Goal: Find specific page/section: Find specific page/section

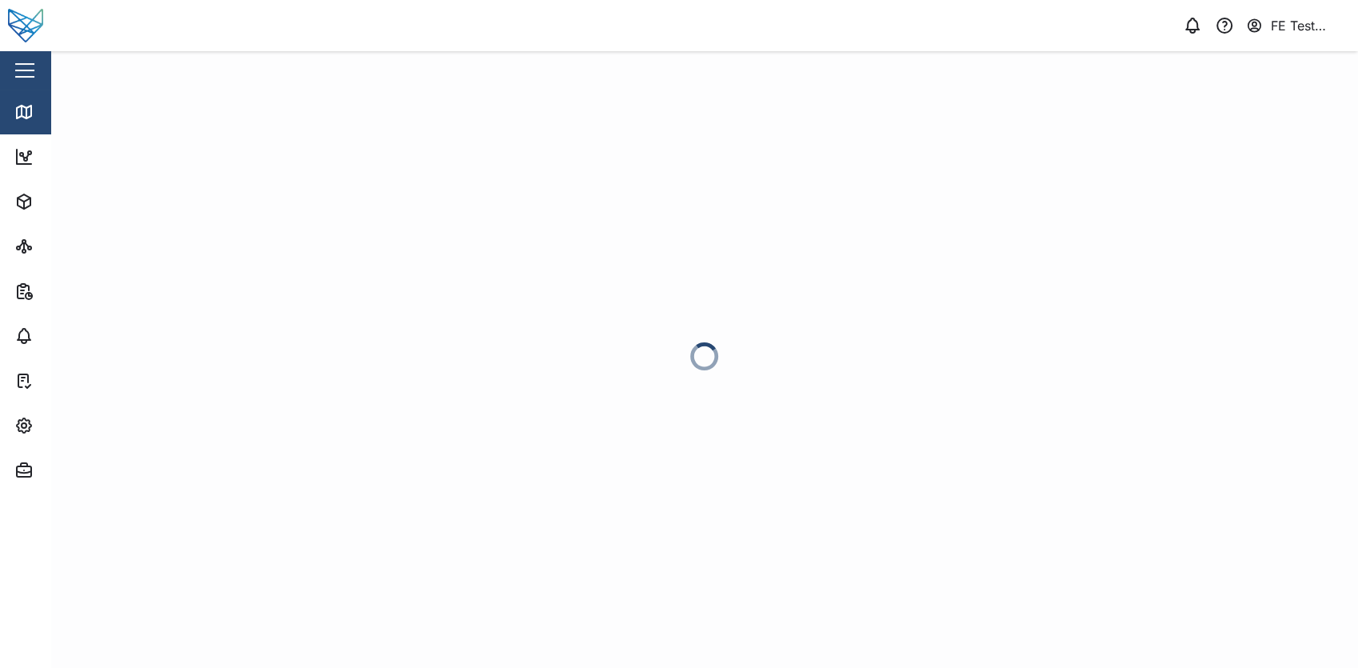
click at [39, 57] on div "Close" at bounding box center [104, 70] width 208 height 38
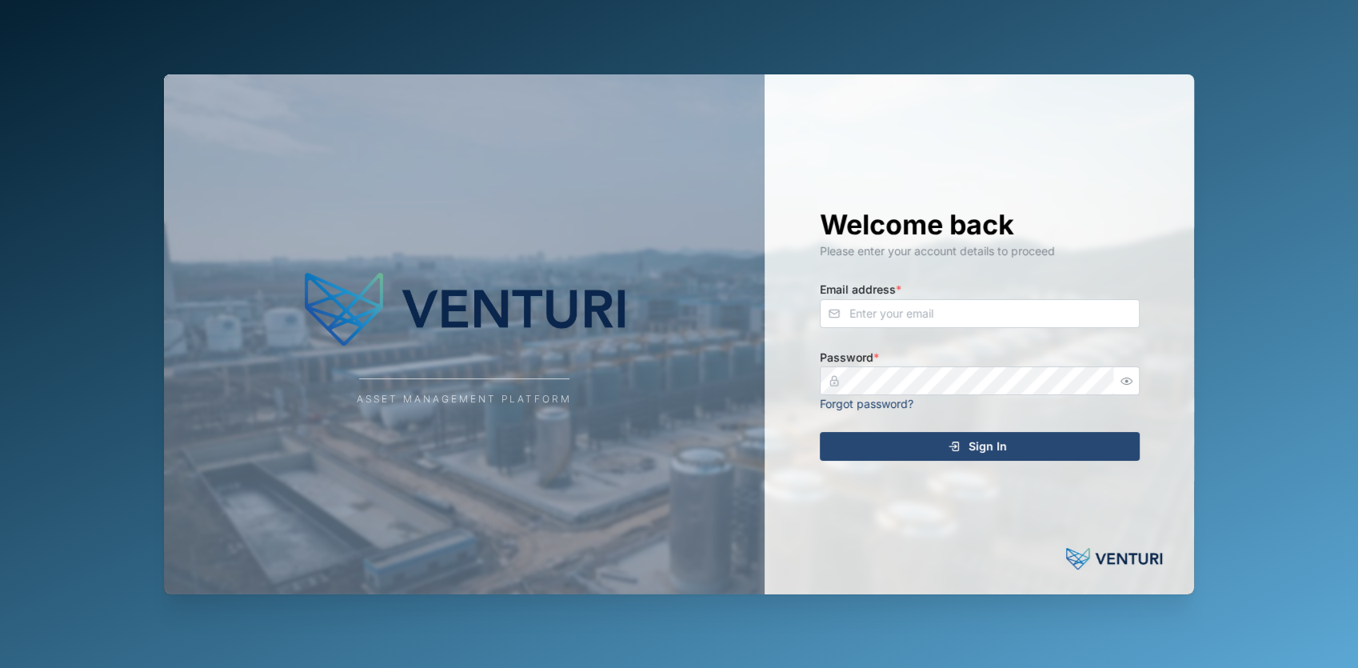
click at [20, 65] on div "Asset Management Platform Welcome back Please enter your account details to pro…" at bounding box center [679, 334] width 1358 height 668
type input "[EMAIL_ADDRESS][DOMAIN_NAME]"
click at [846, 438] on div "Sign In" at bounding box center [977, 446] width 294 height 27
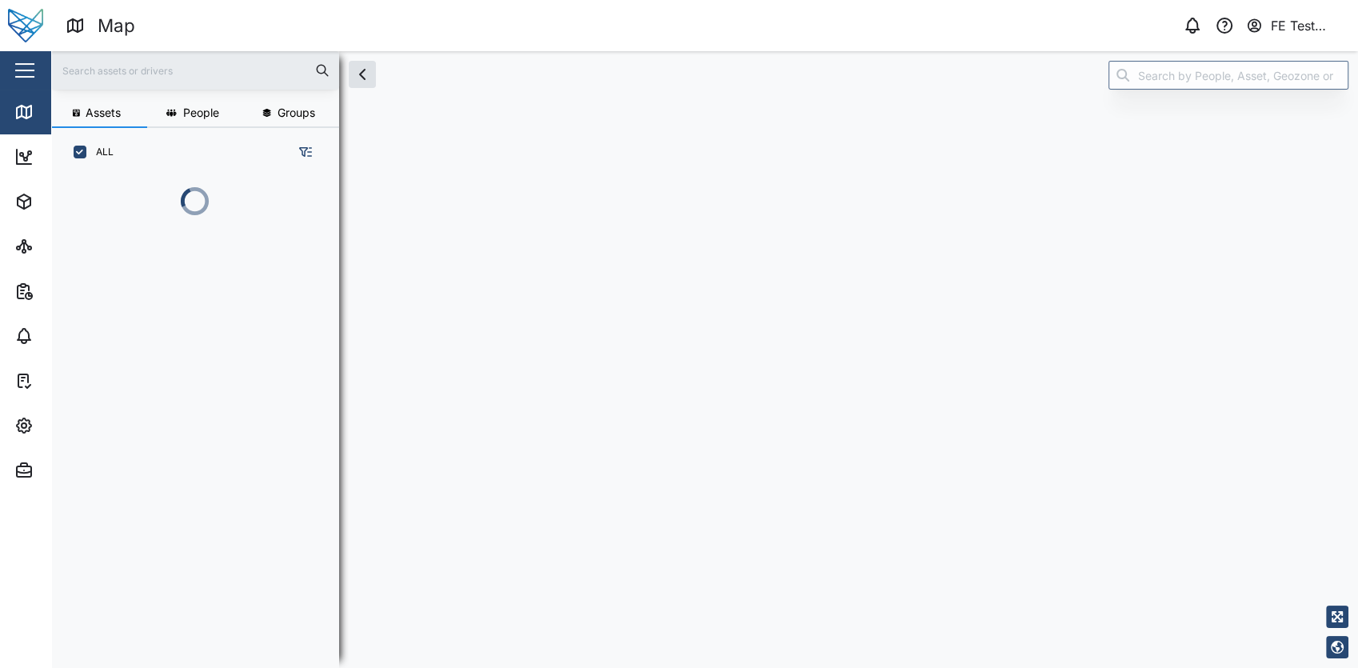
scroll to position [470, 249]
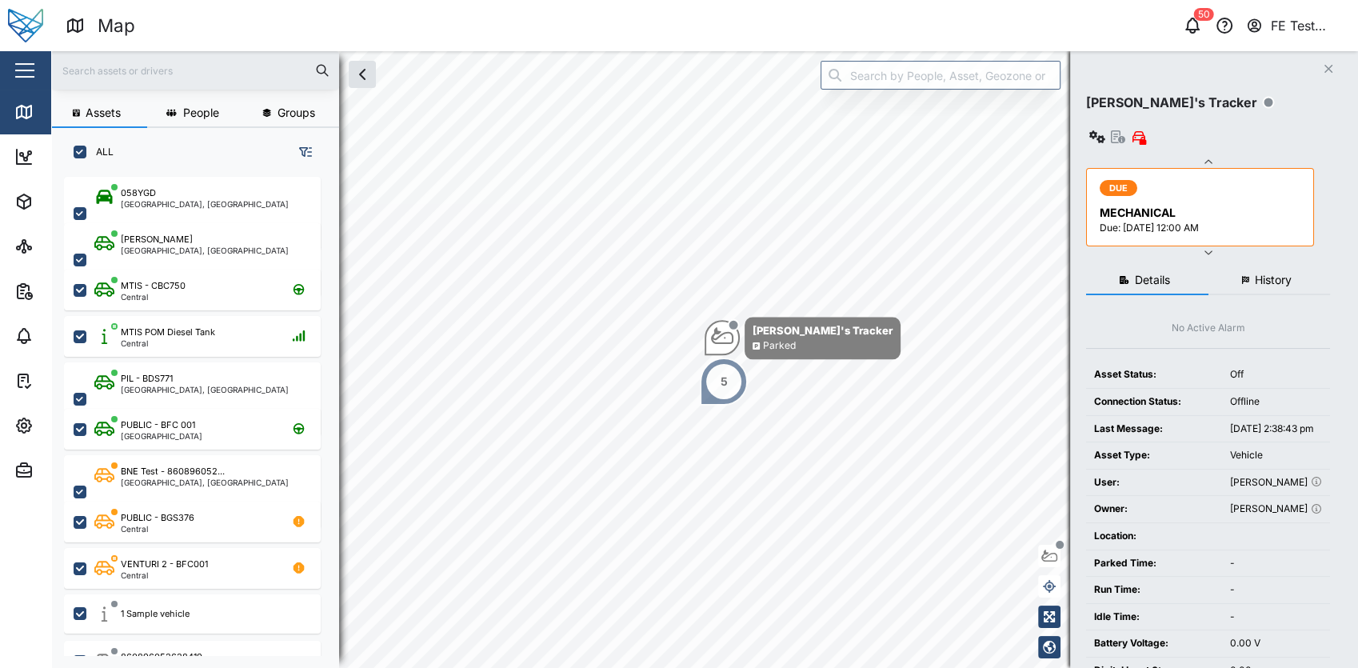
click at [51, 74] on div at bounding box center [195, 70] width 288 height 38
click at [32, 71] on div "button" at bounding box center [24, 71] width 19 height 2
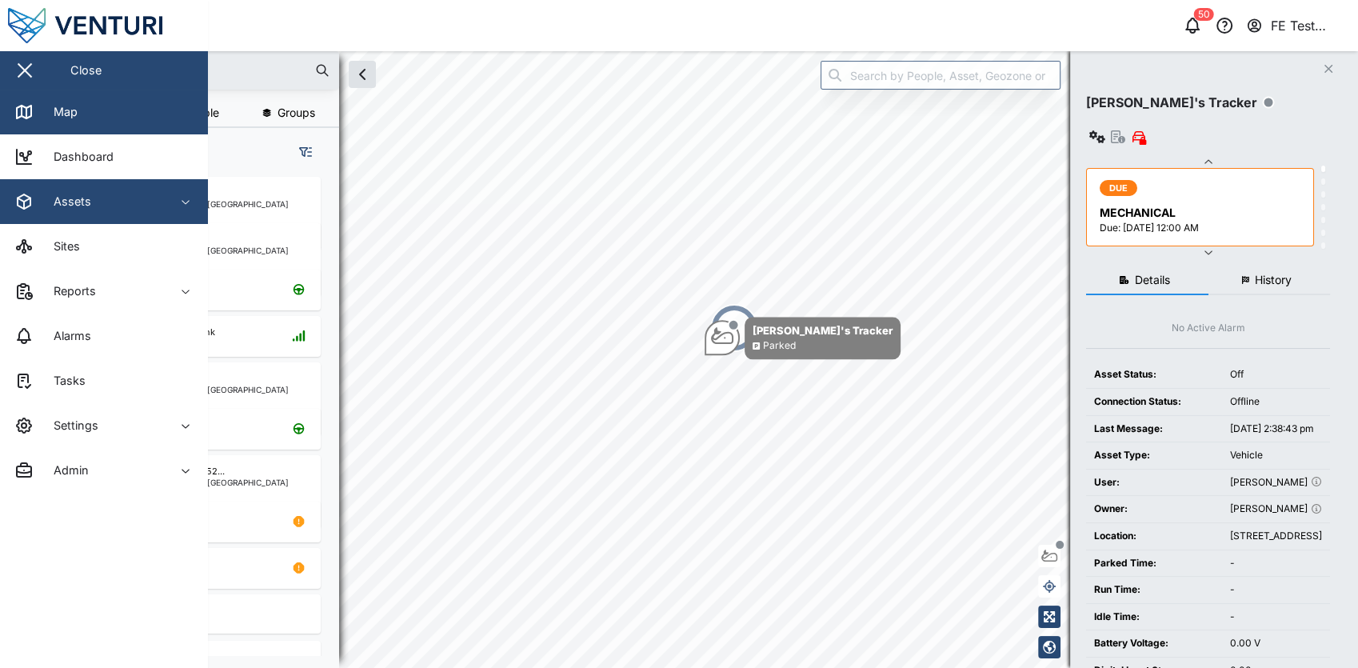
click at [156, 196] on div "Assets" at bounding box center [87, 201] width 146 height 19
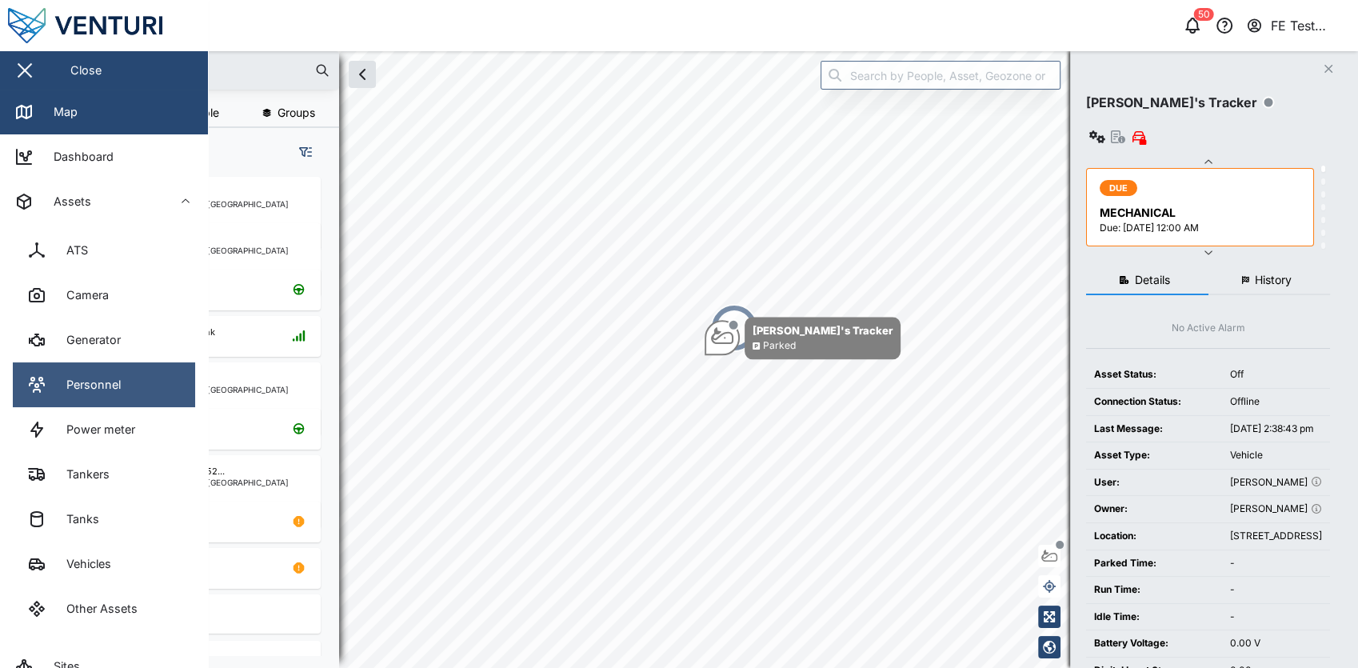
scroll to position [55, 0]
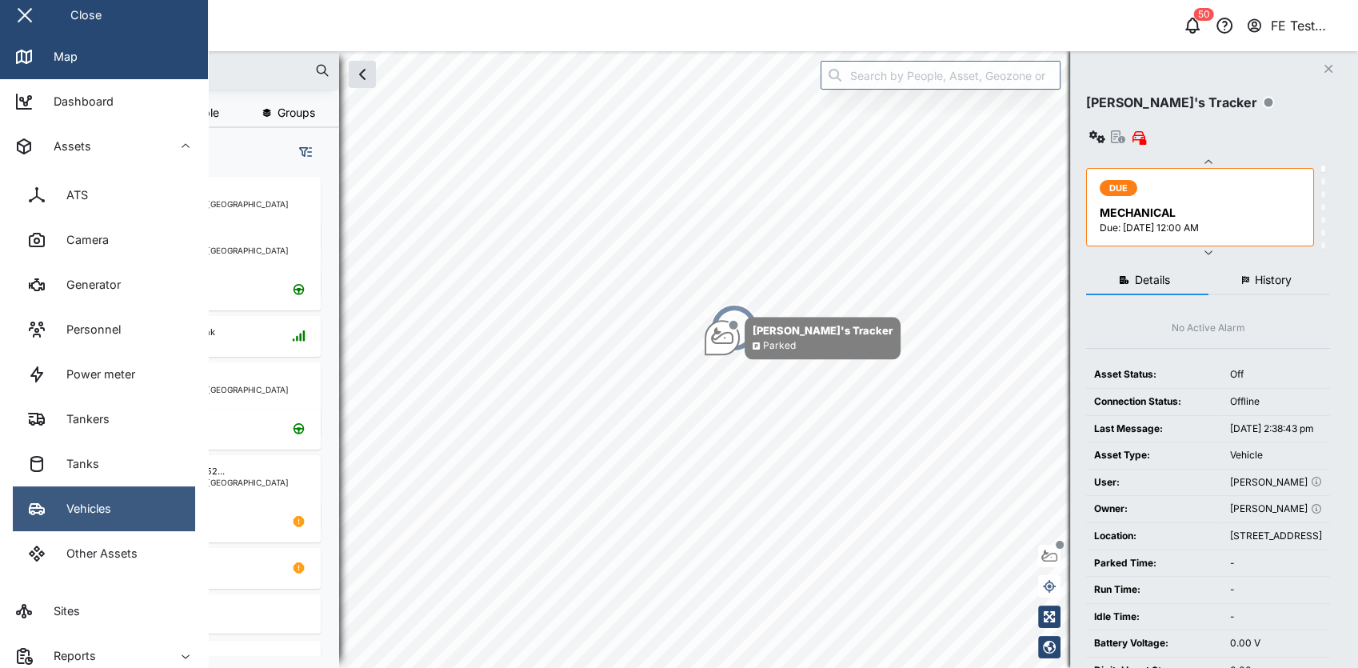
click at [120, 515] on link "Vehicles" at bounding box center [104, 508] width 182 height 45
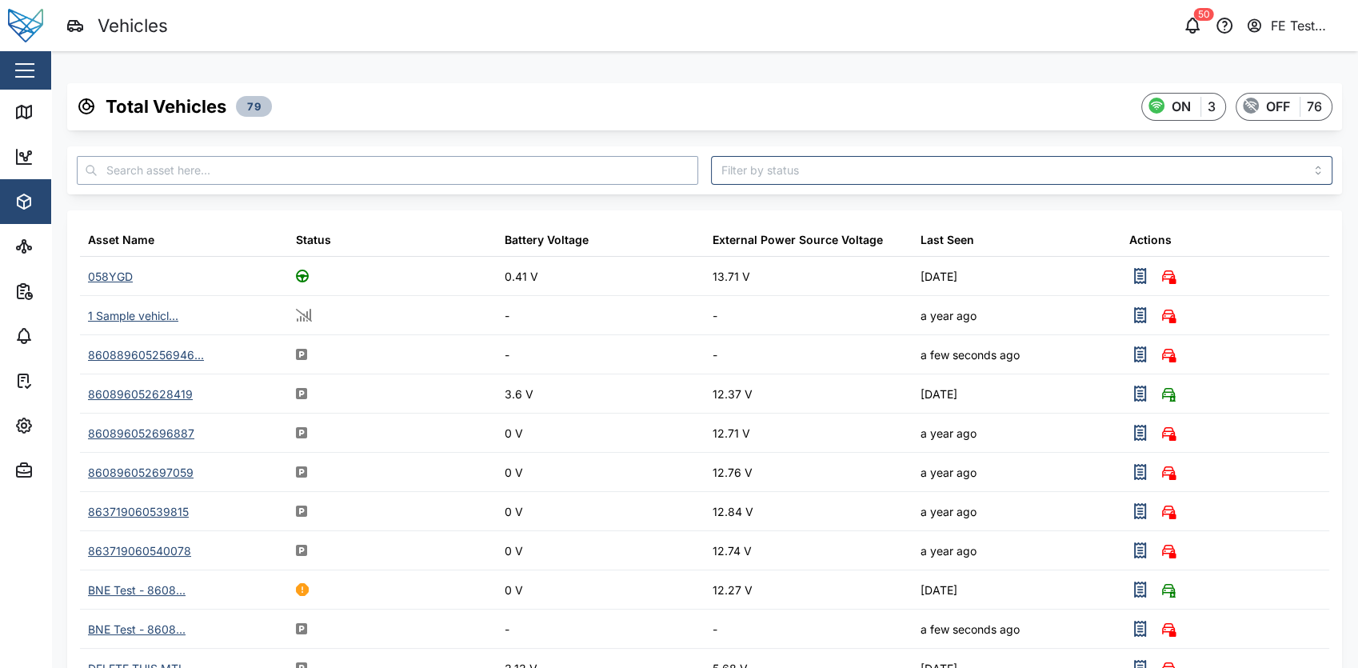
click at [480, 170] on input "text" at bounding box center [388, 170] width 622 height 29
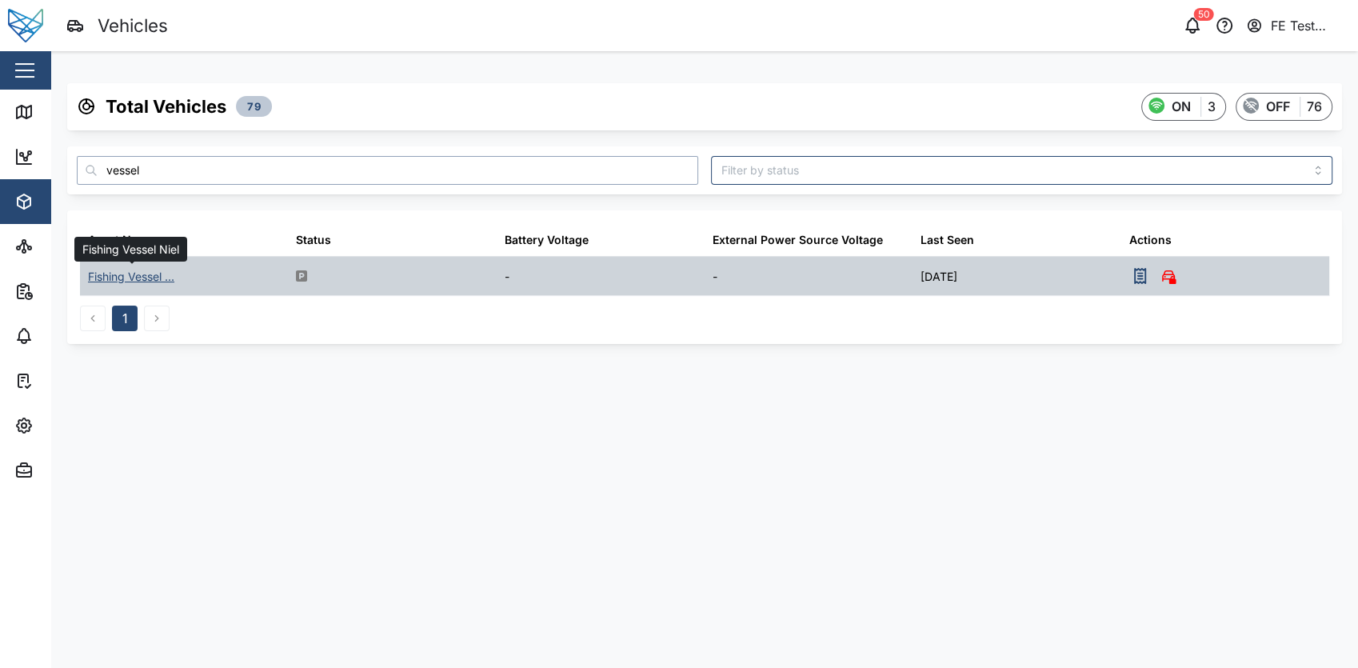
type input "vessel"
click at [150, 275] on div "Fishing Vessel ..." at bounding box center [131, 277] width 86 height 18
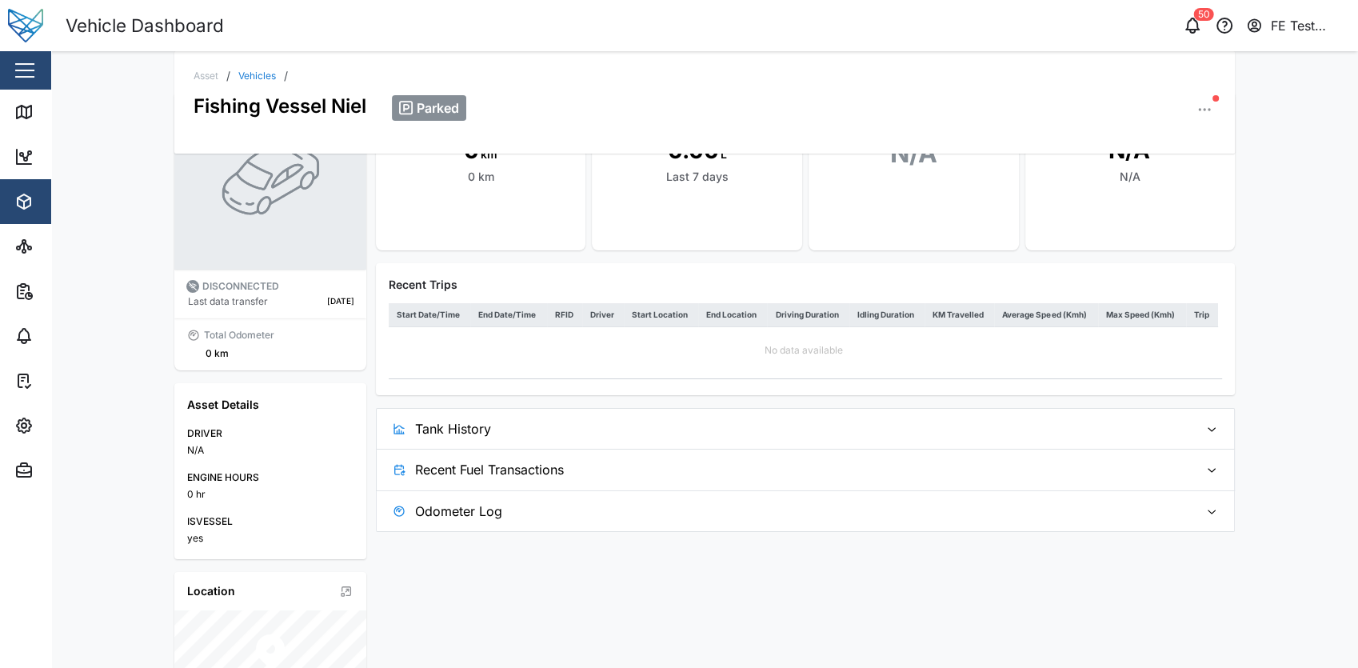
scroll to position [74, 0]
click at [502, 456] on span "Recent Fuel Transactions" at bounding box center [800, 471] width 771 height 40
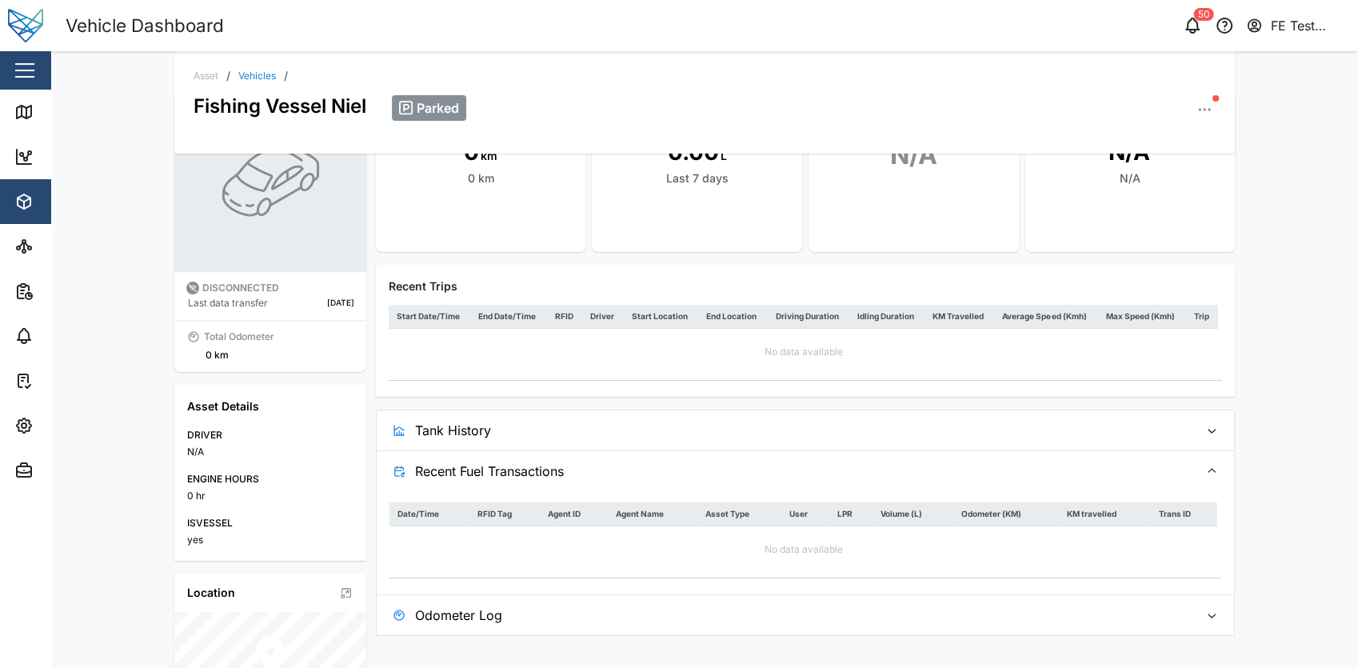
click at [515, 375] on div "No data available" at bounding box center [804, 352] width 830 height 47
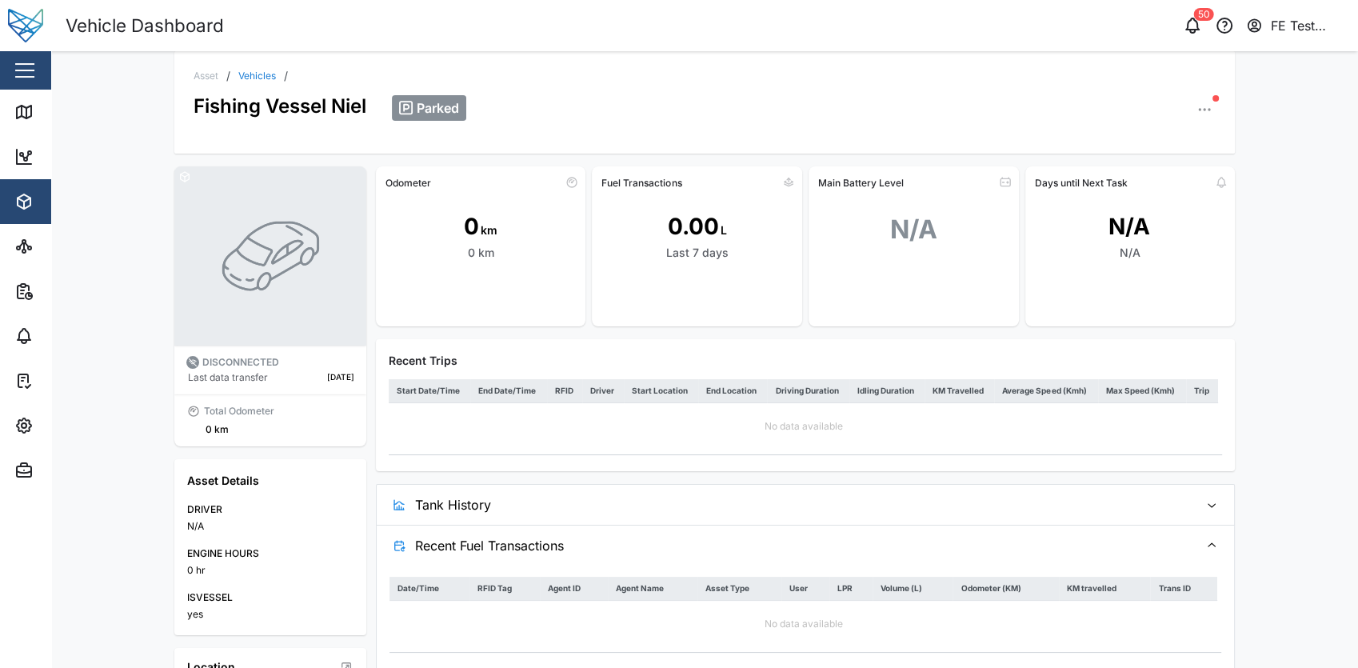
click at [239, 71] on link "Vehicles" at bounding box center [257, 76] width 38 height 10
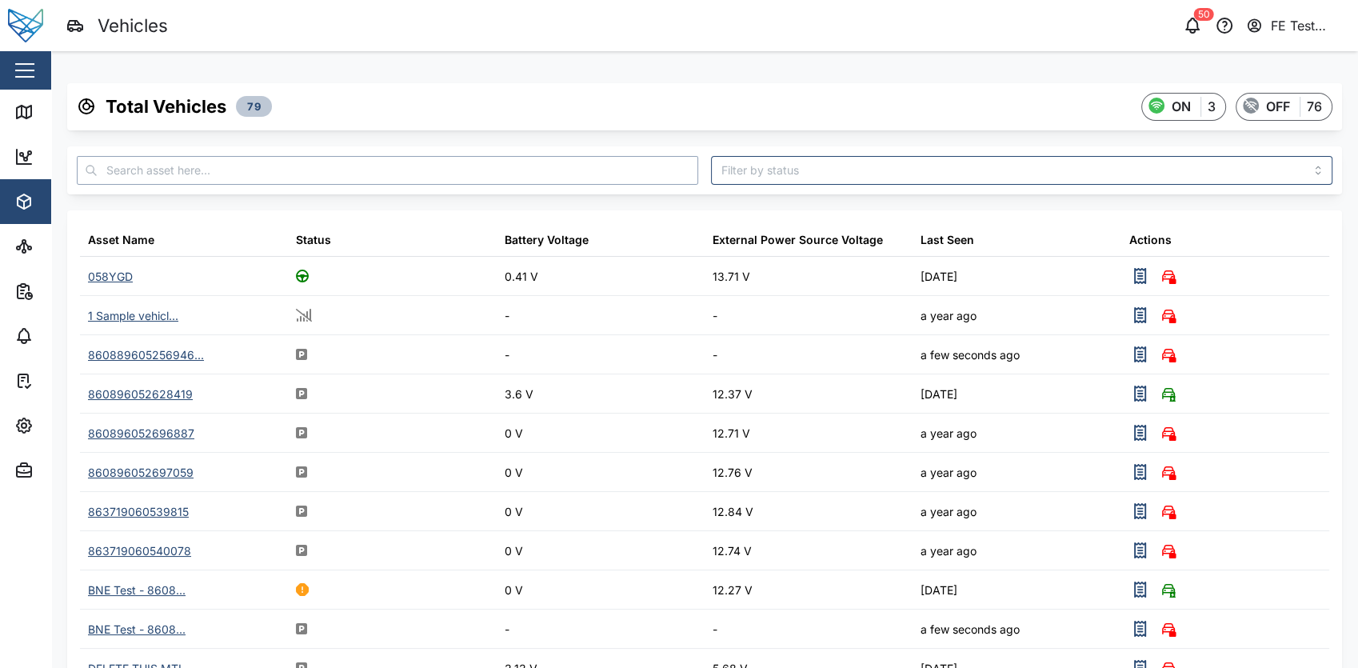
click at [344, 177] on input "text" at bounding box center [388, 170] width 622 height 29
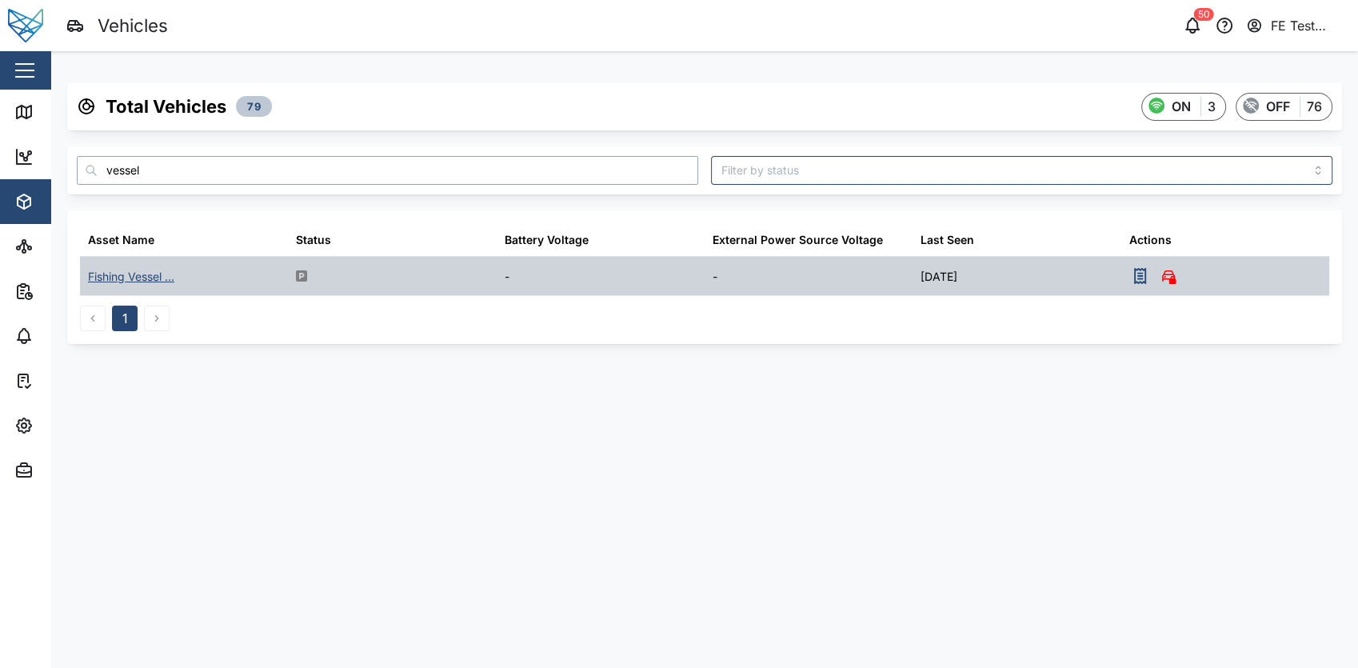
type input "vessel"
click at [142, 275] on div "Fishing Vessel ..." at bounding box center [131, 277] width 86 height 18
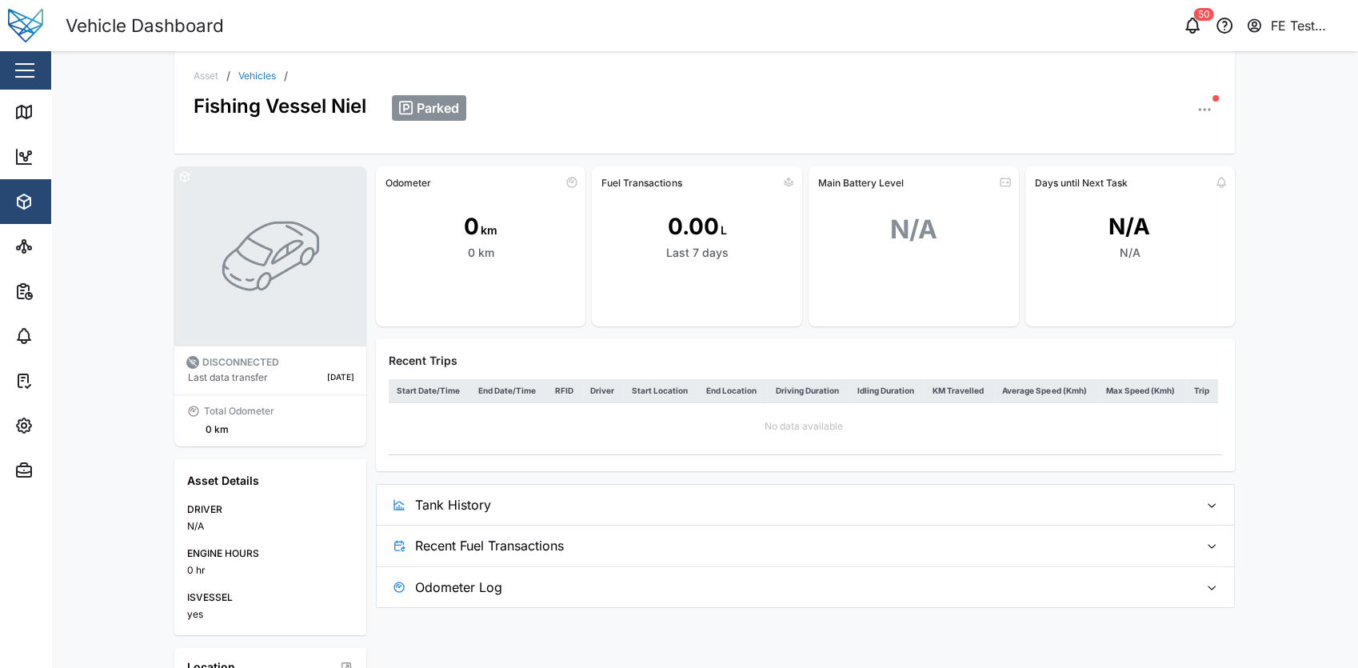
click at [46, 83] on div "Close" at bounding box center [104, 70] width 208 height 38
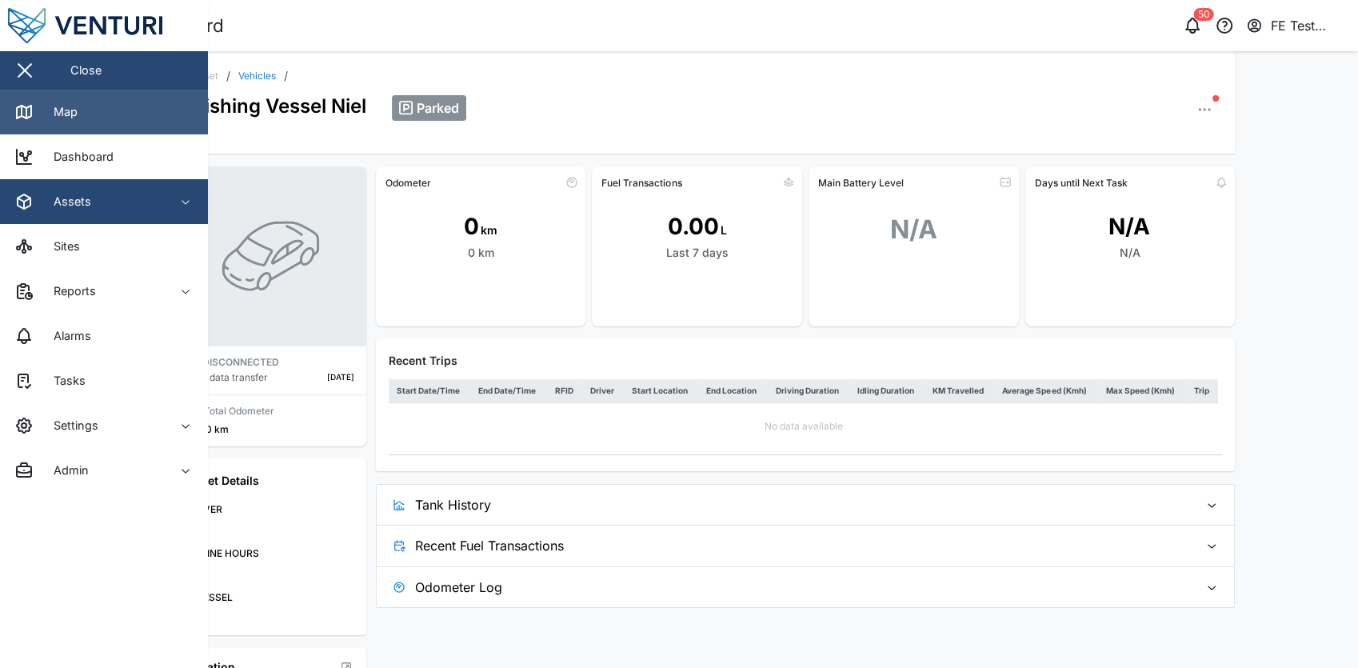
click at [45, 103] on div "Map" at bounding box center [60, 112] width 36 height 18
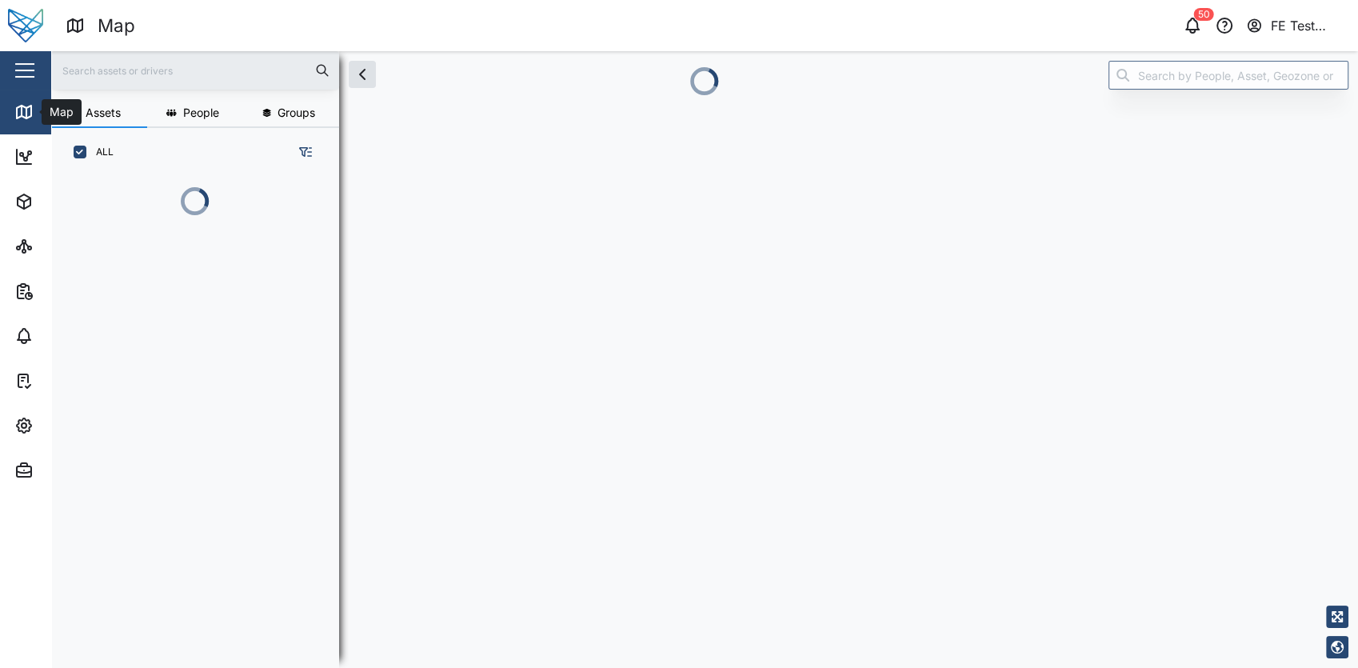
scroll to position [401, 249]
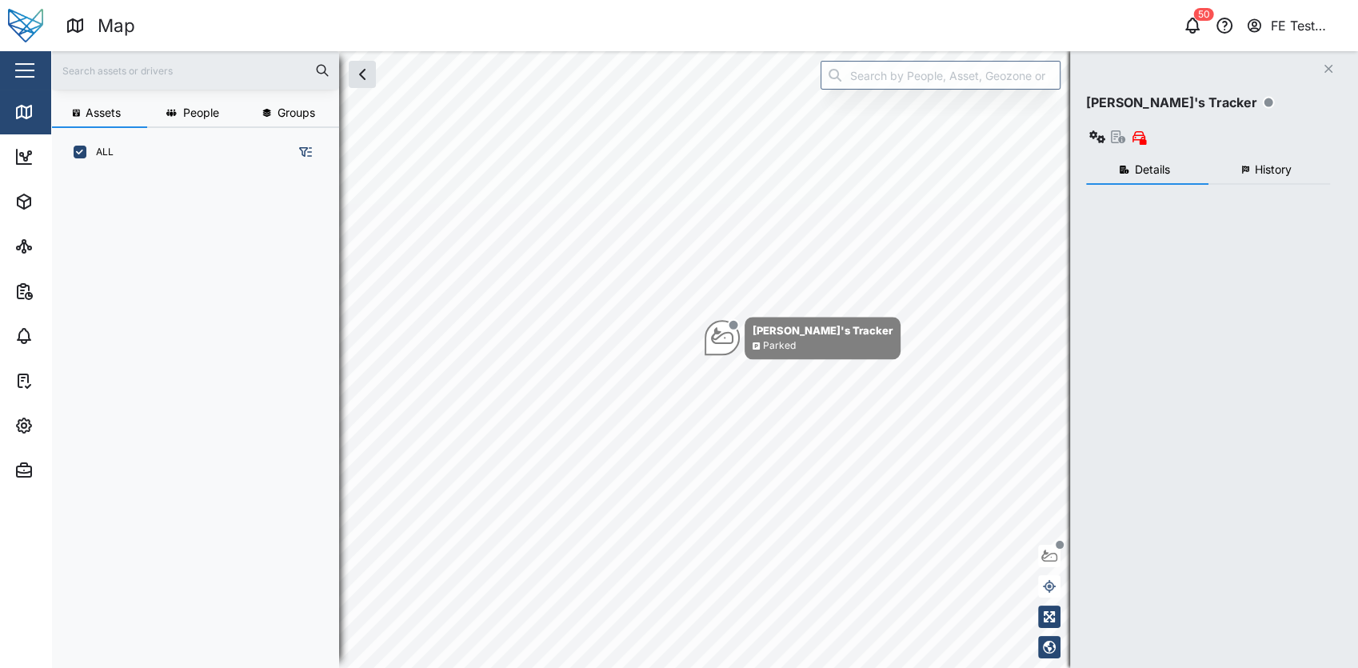
scroll to position [470, 249]
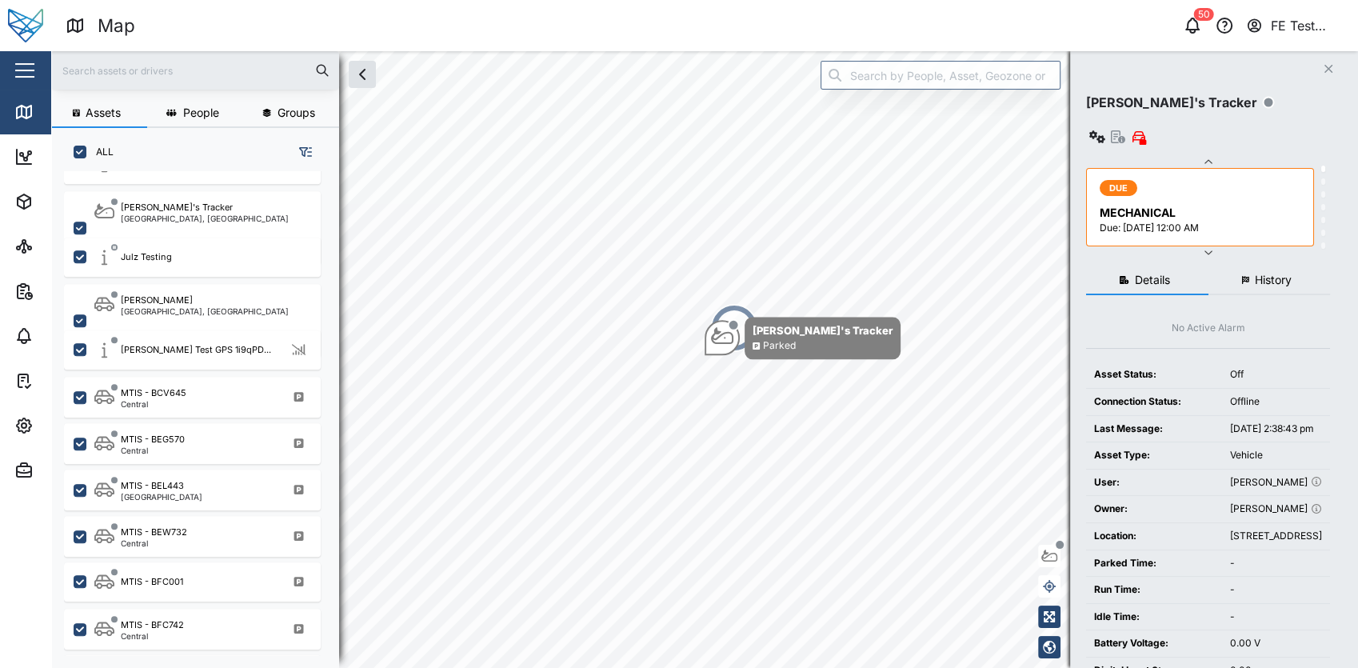
scroll to position [1454, 0]
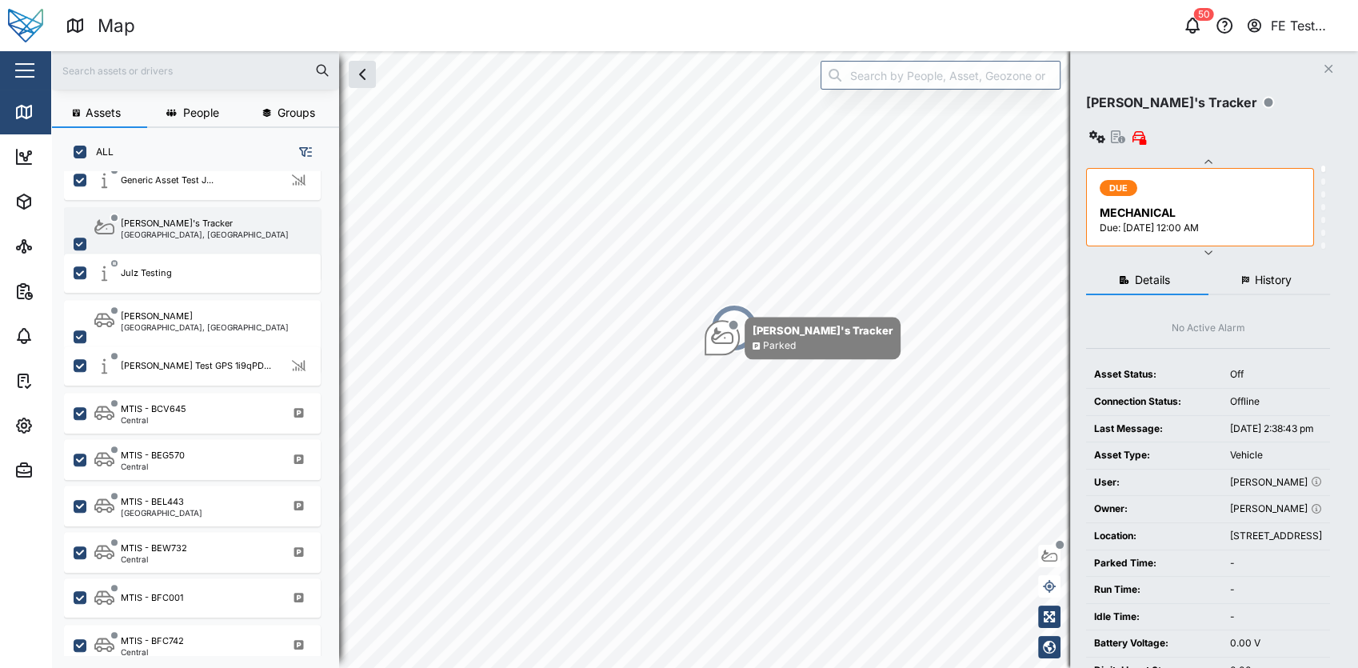
click at [224, 235] on div "[PERSON_NAME]'s Tracker [GEOGRAPHIC_DATA], [GEOGRAPHIC_DATA]" at bounding box center [202, 244] width 217 height 54
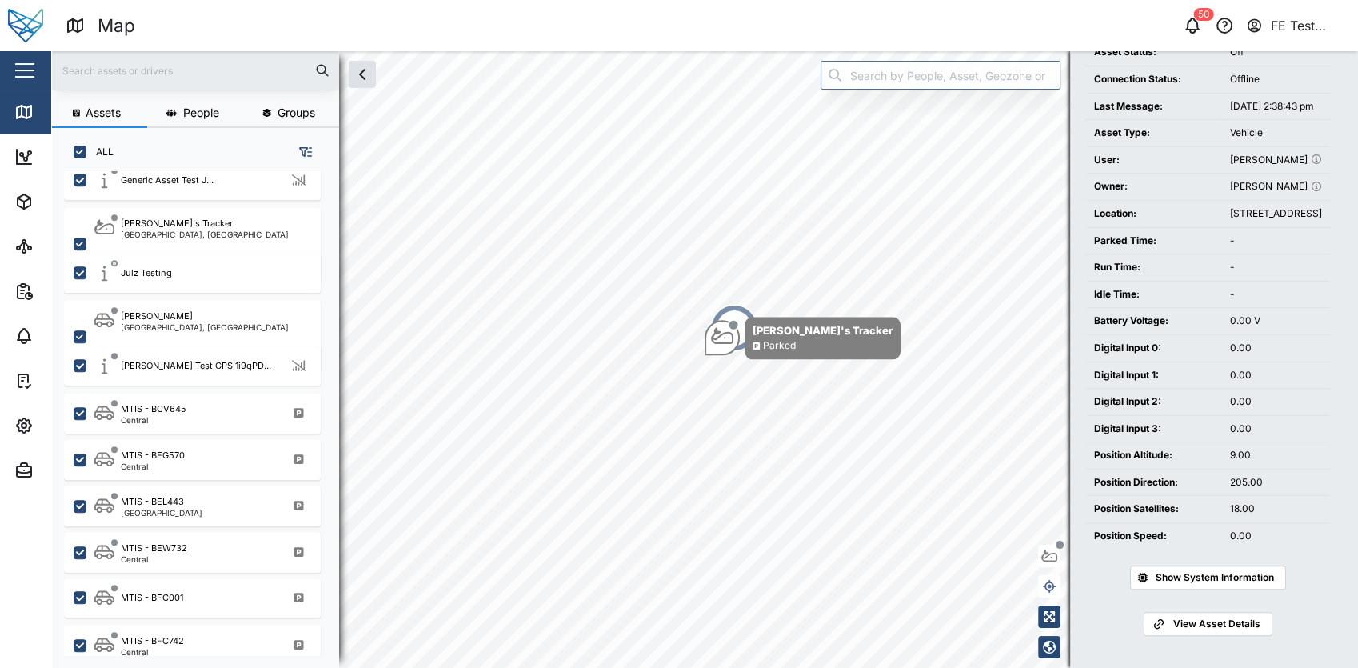
click at [1202, 614] on span "View Asset Details" at bounding box center [1217, 624] width 87 height 22
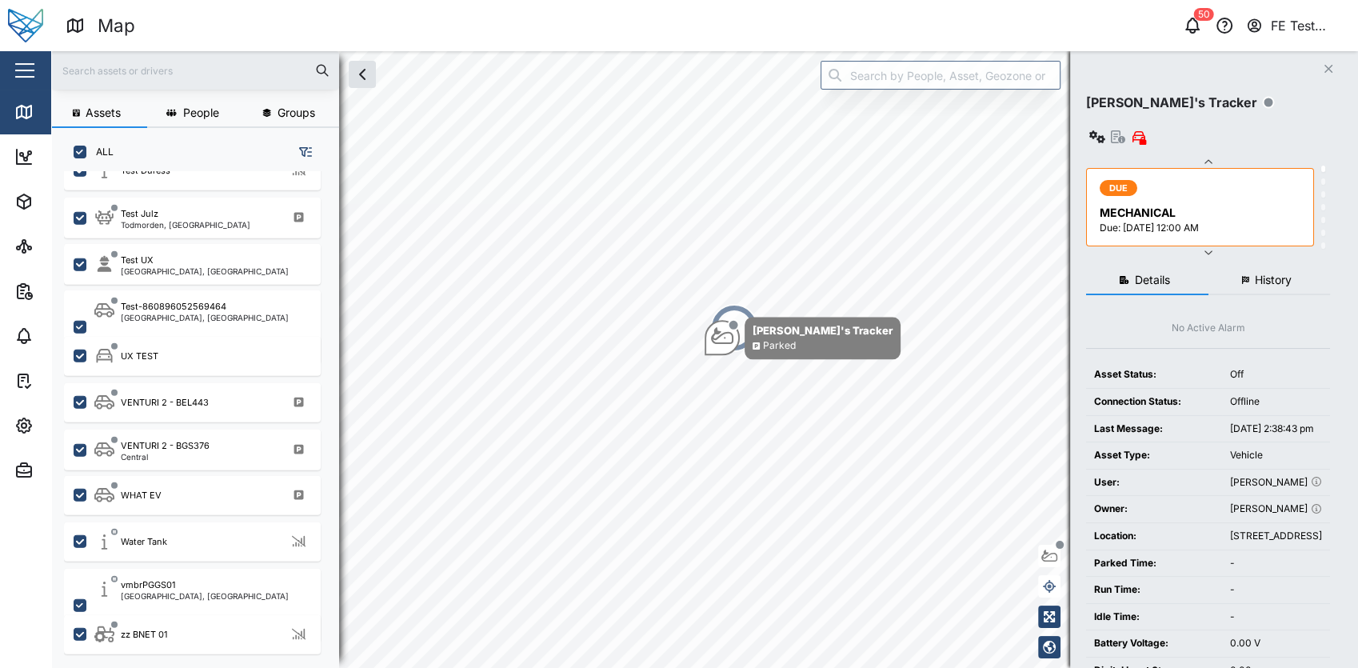
scroll to position [4665, 0]
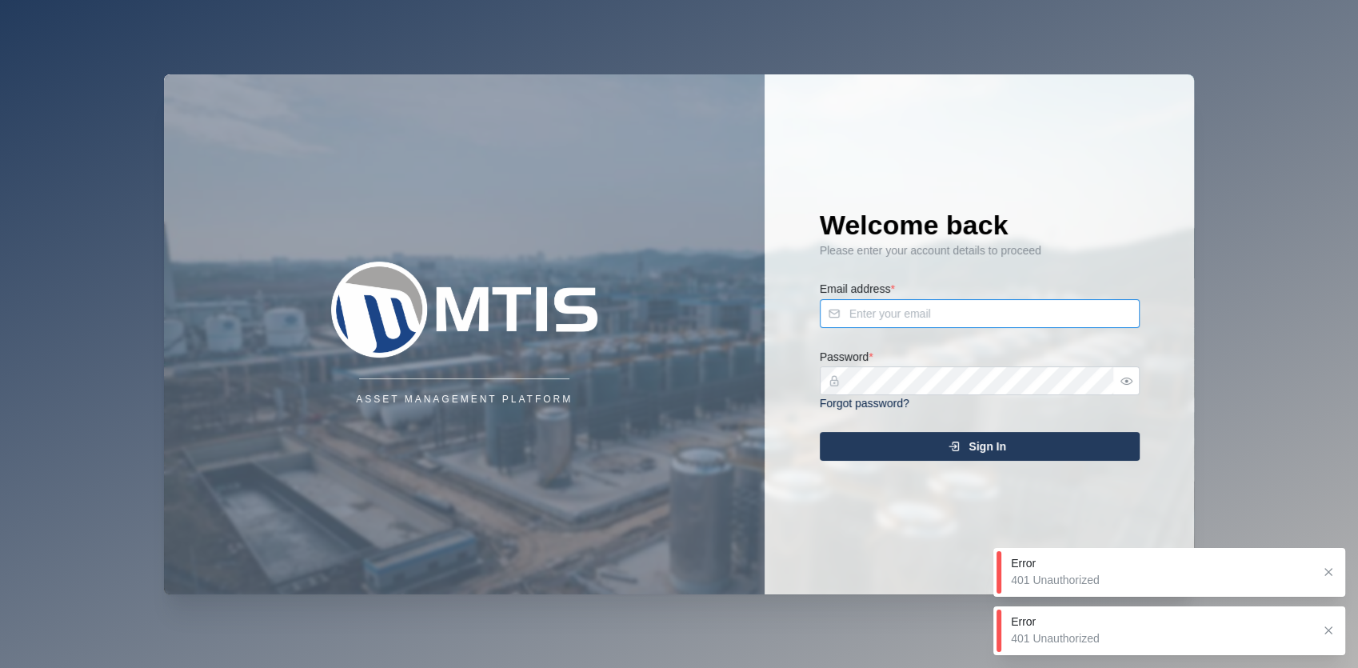
type input "admin@venturi.io"
click at [941, 445] on div "Sign In" at bounding box center [977, 446] width 294 height 27
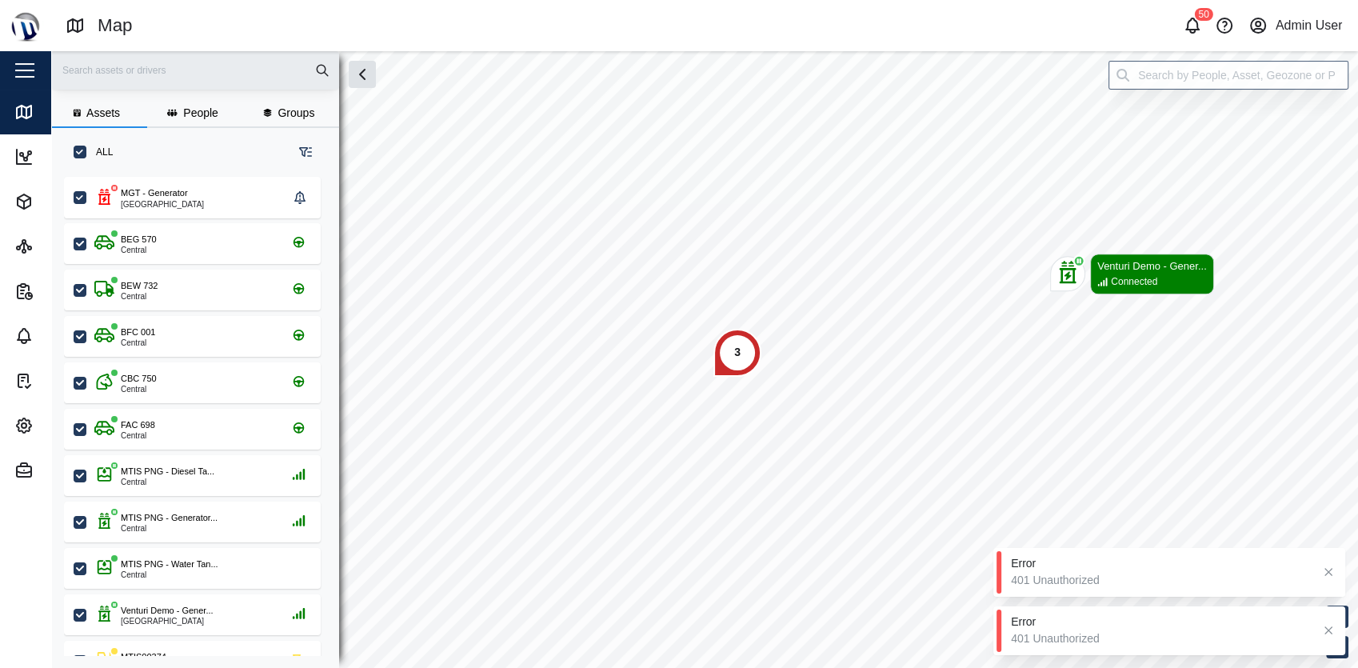
scroll to position [470, 249]
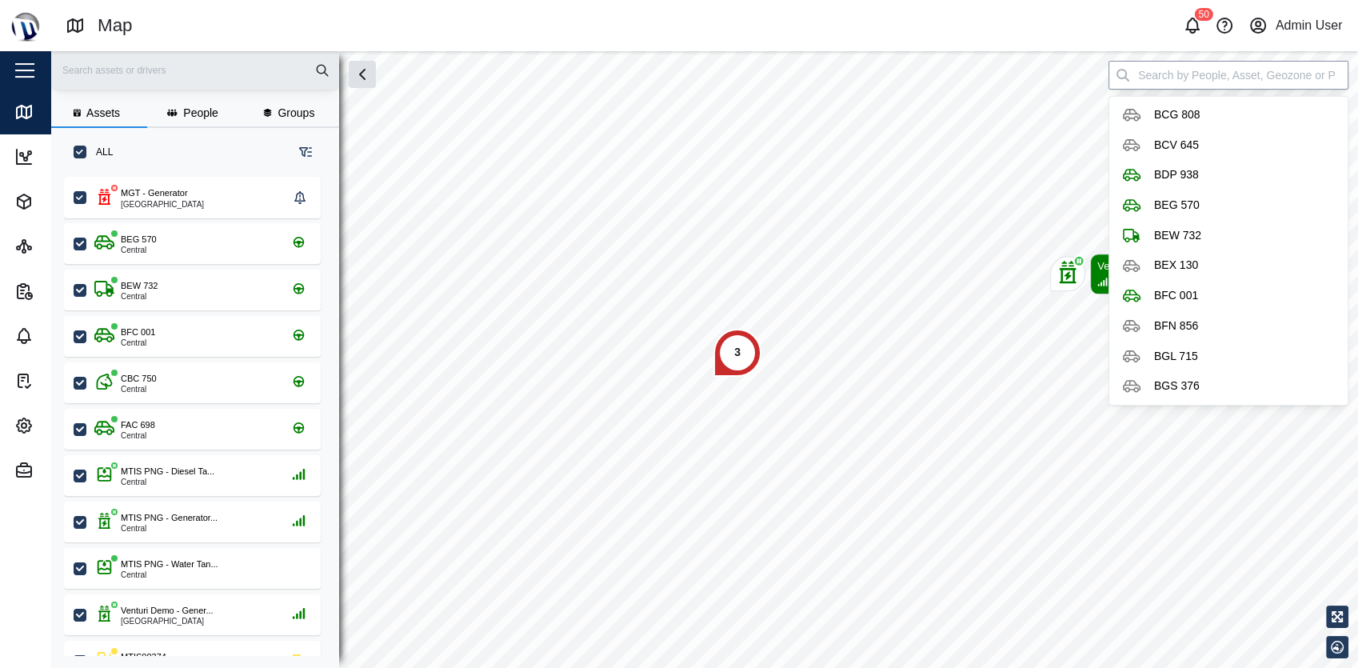
click at [1186, 66] on input "search" at bounding box center [1229, 75] width 240 height 29
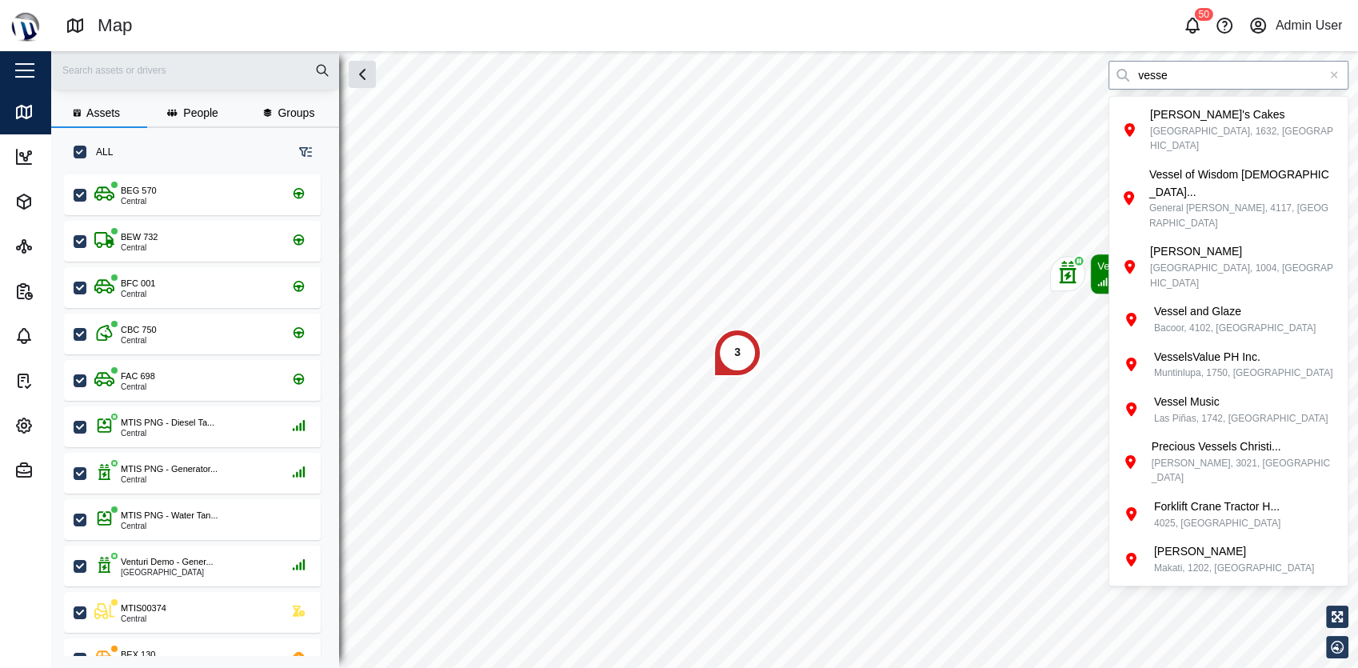
scroll to position [0, 0]
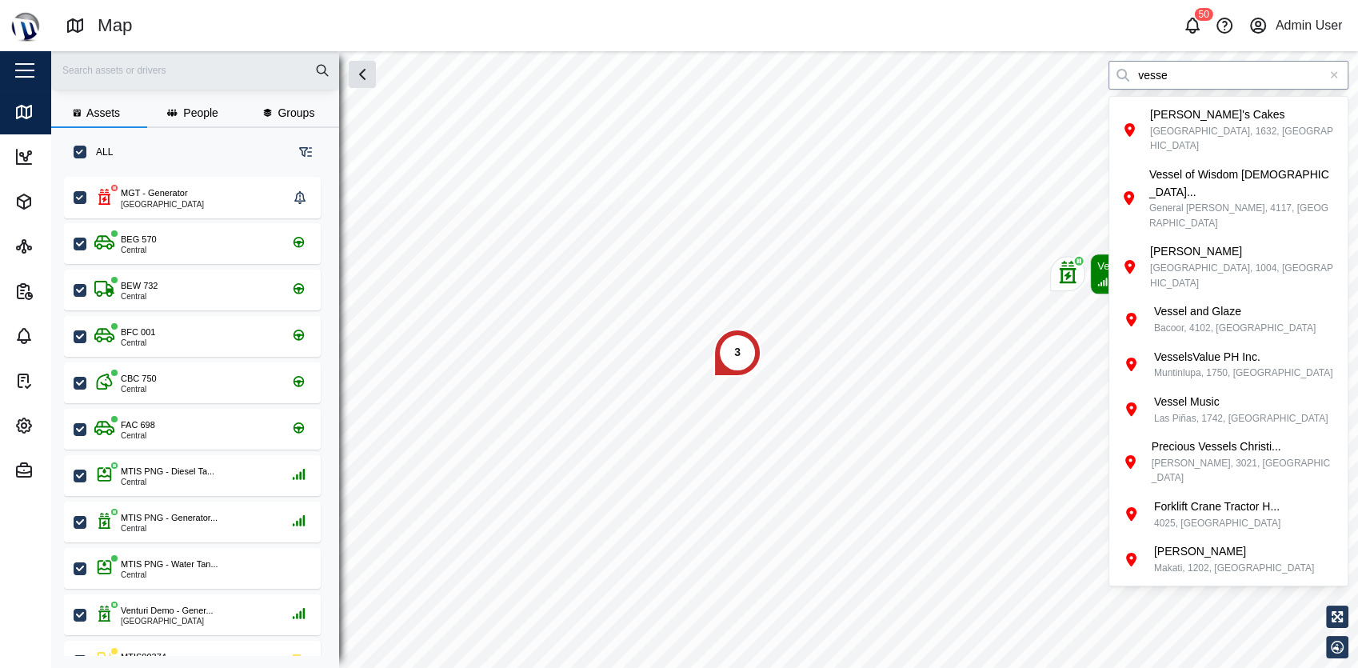
type input "vesse"
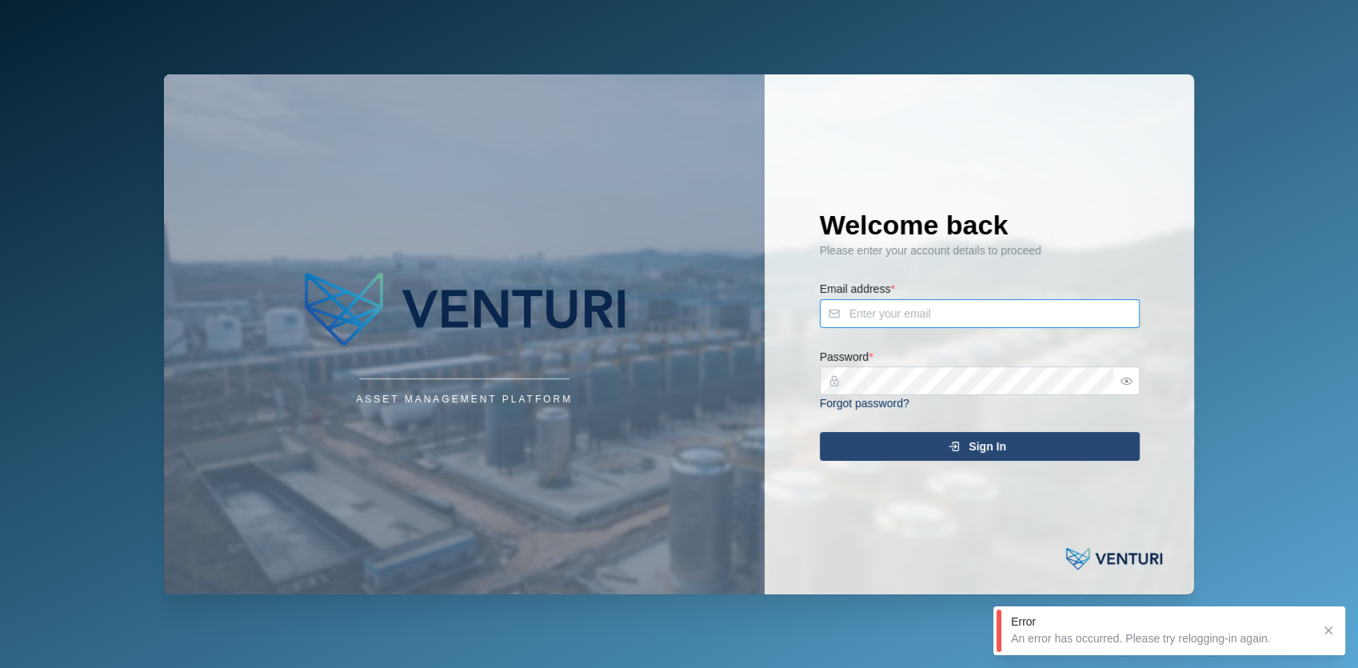
type input "admin@venturi.io"
click at [949, 450] on icon "submit" at bounding box center [954, 446] width 13 height 13
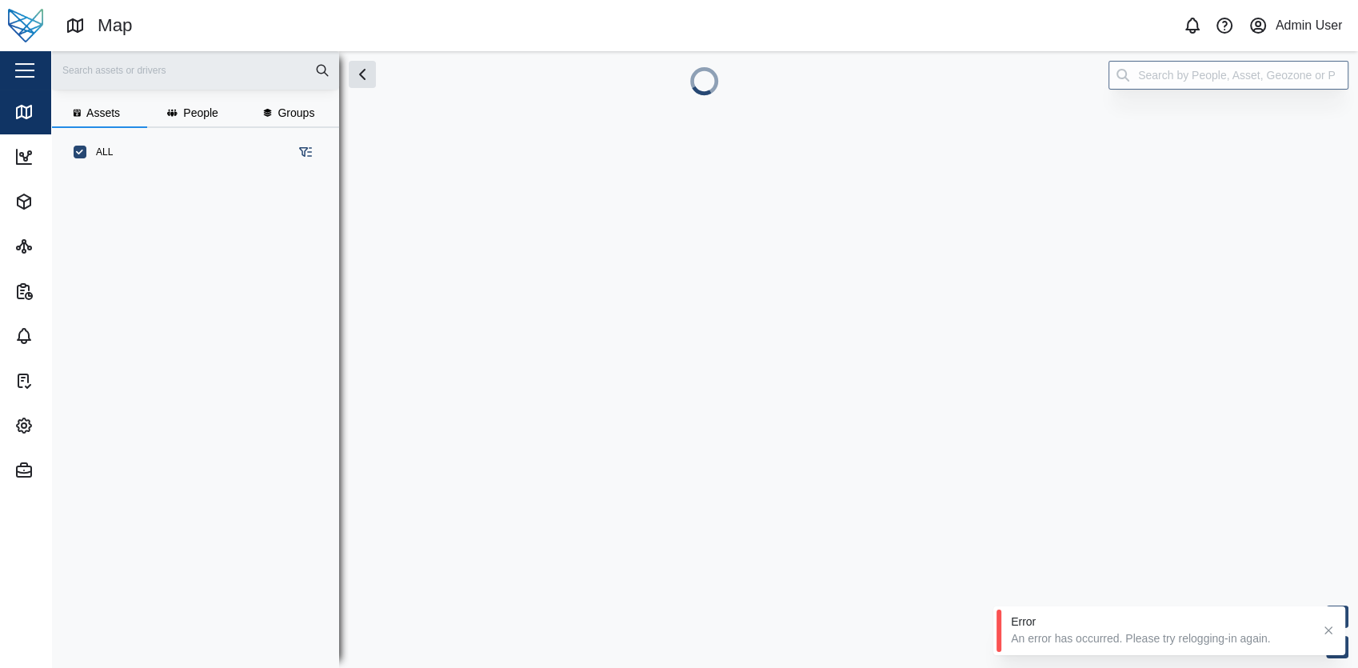
scroll to position [470, 249]
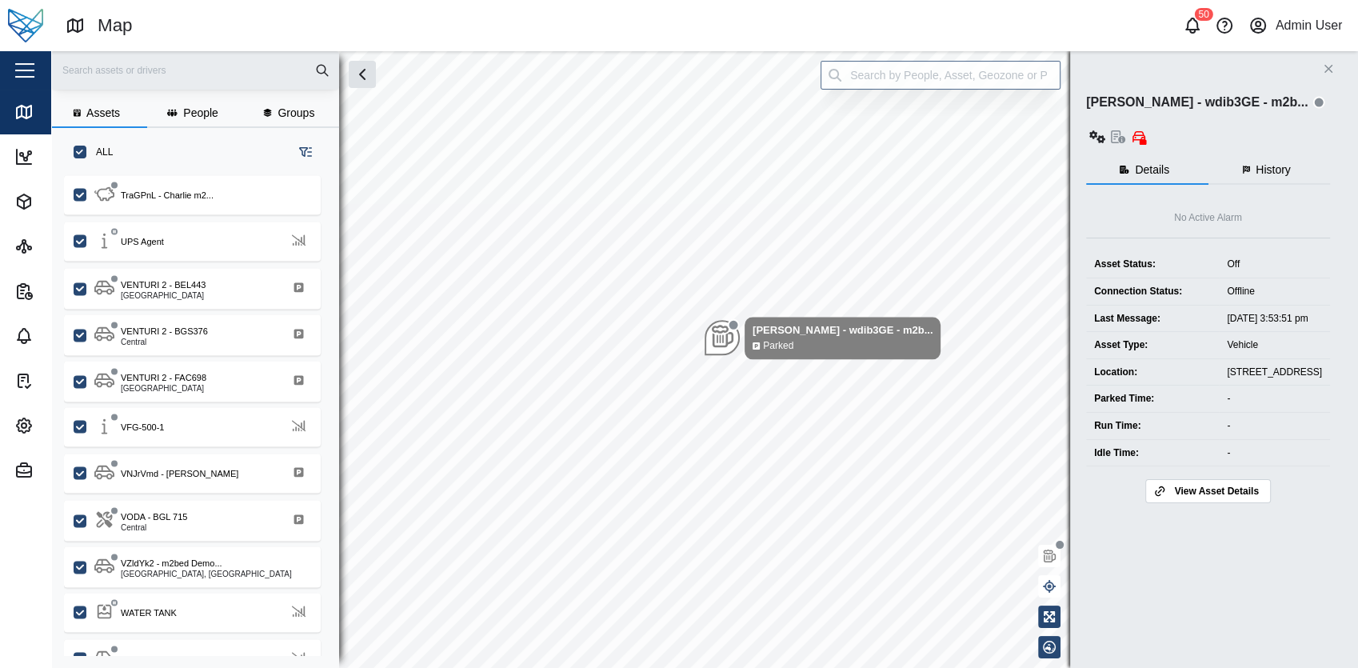
scroll to position [3254, 0]
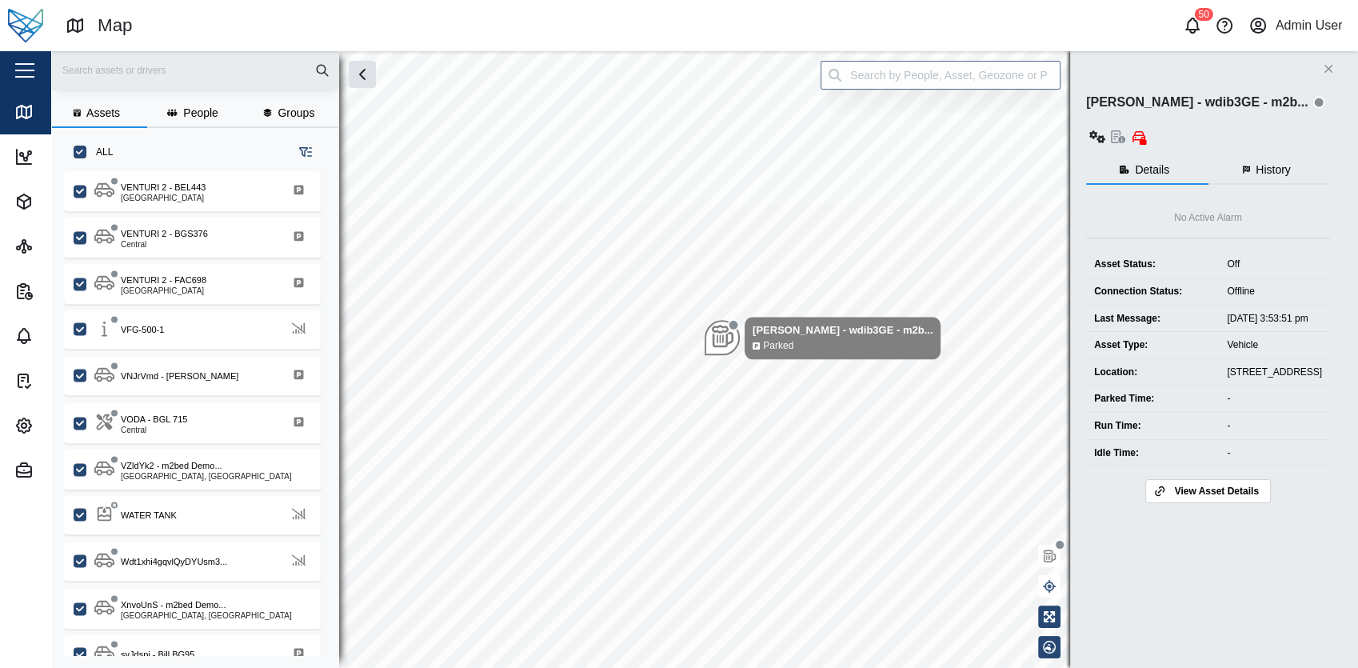
click at [167, 75] on input "text" at bounding box center [195, 70] width 269 height 24
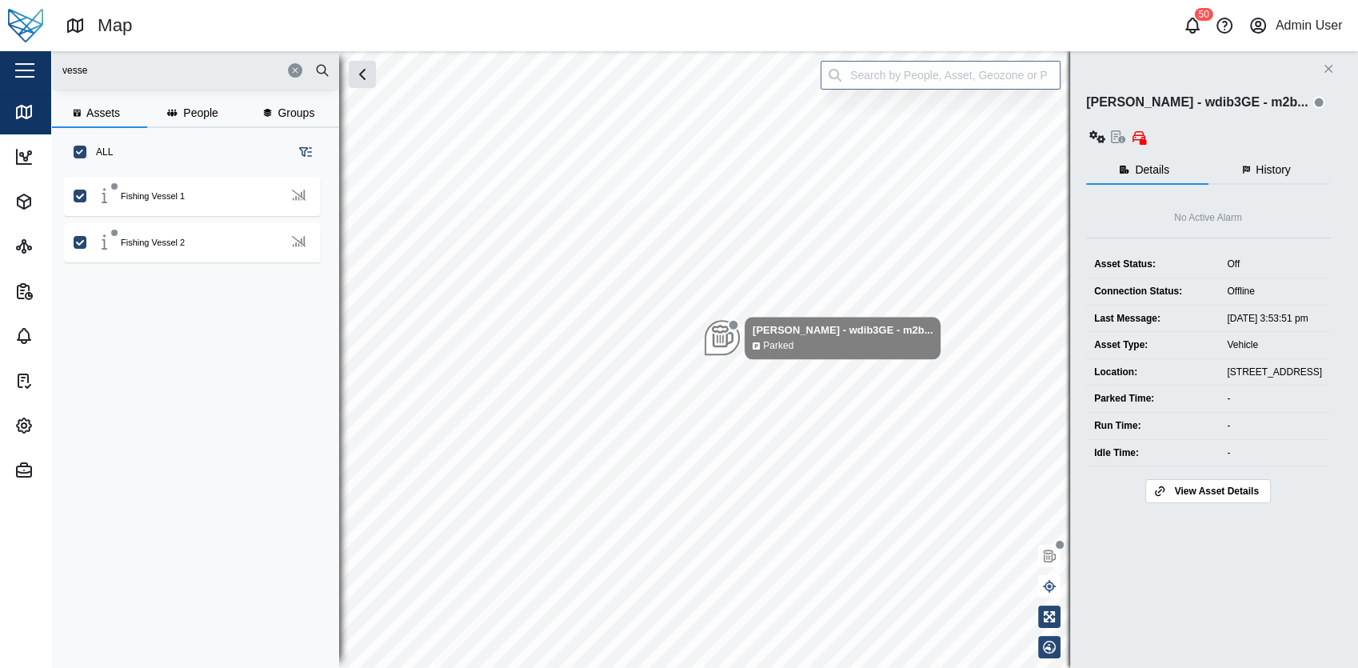
scroll to position [0, 0]
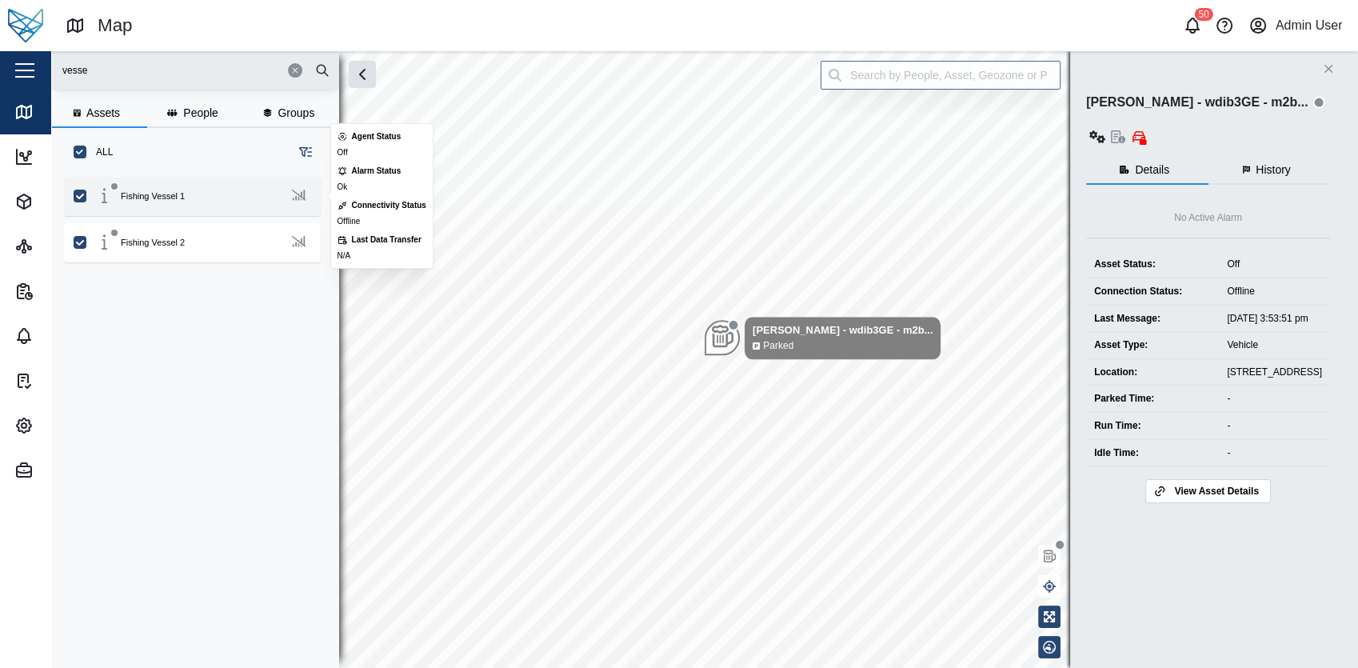
type input "vesse"
click at [194, 190] on div "Fishing Vessel 1" at bounding box center [202, 196] width 217 height 20
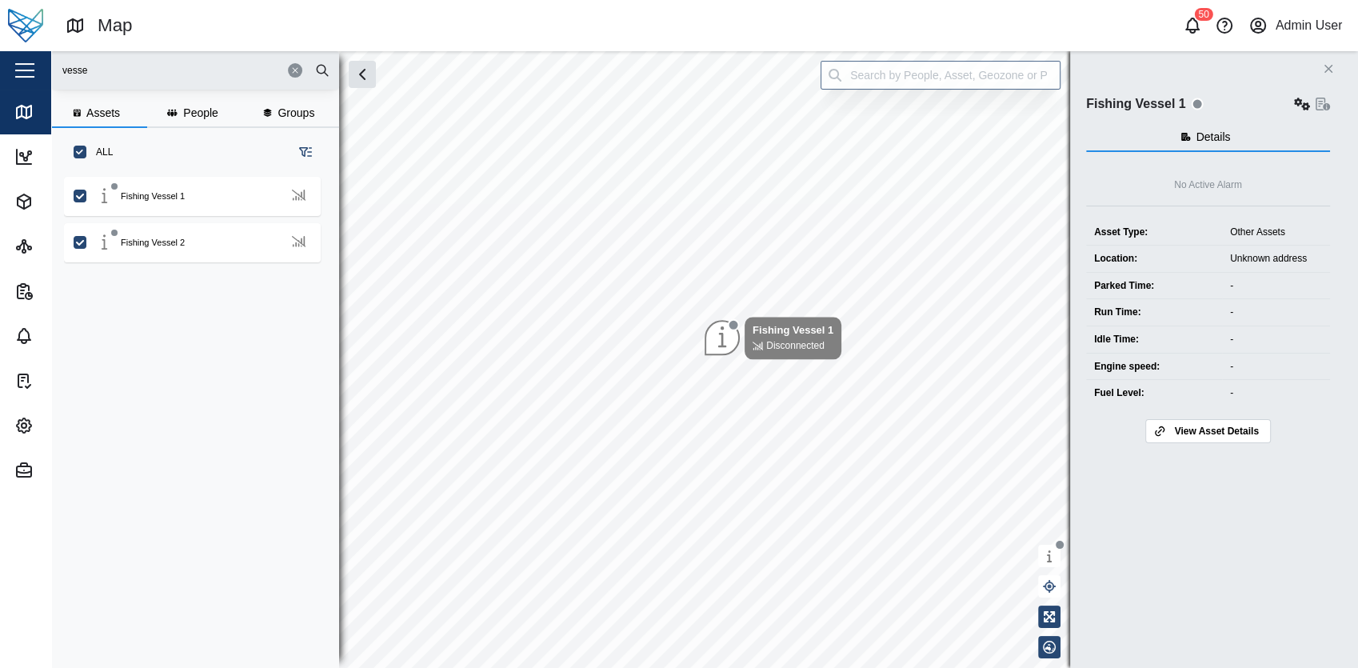
click at [1222, 428] on span "View Asset Details" at bounding box center [1216, 431] width 84 height 22
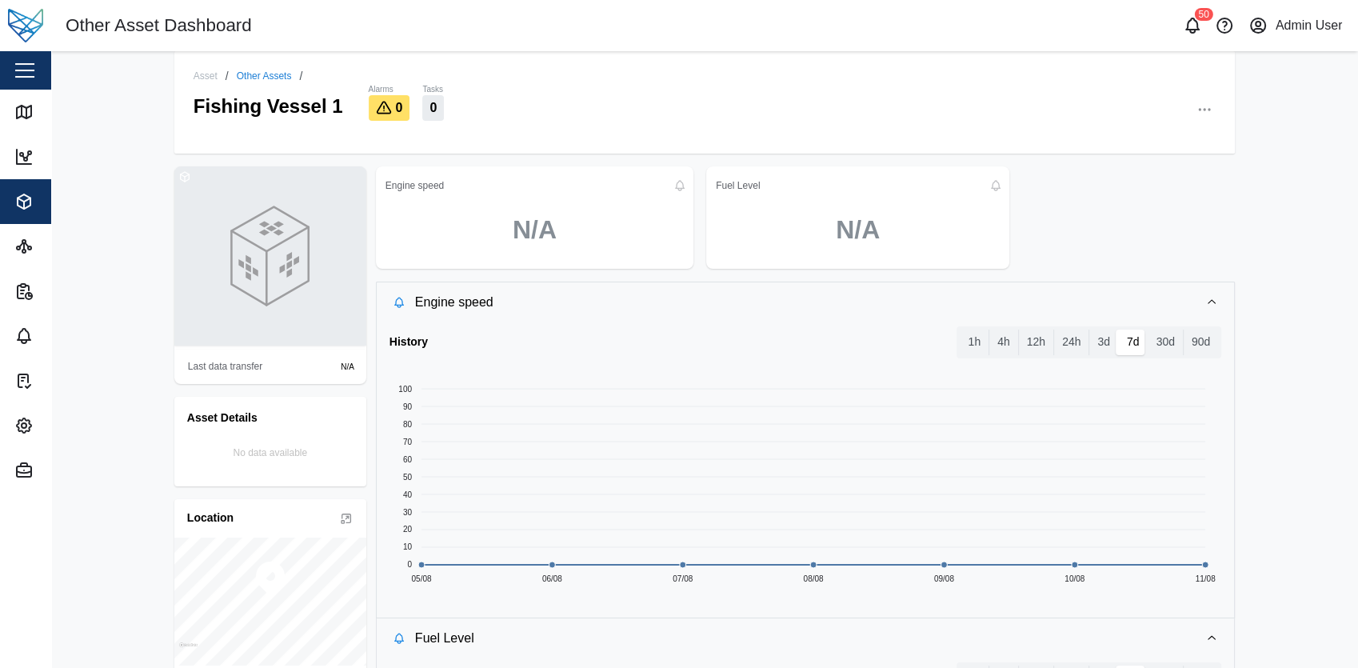
click at [1198, 102] on icon "button" at bounding box center [1205, 110] width 16 height 16
click at [1138, 166] on div "Configuration" at bounding box center [1134, 168] width 100 height 15
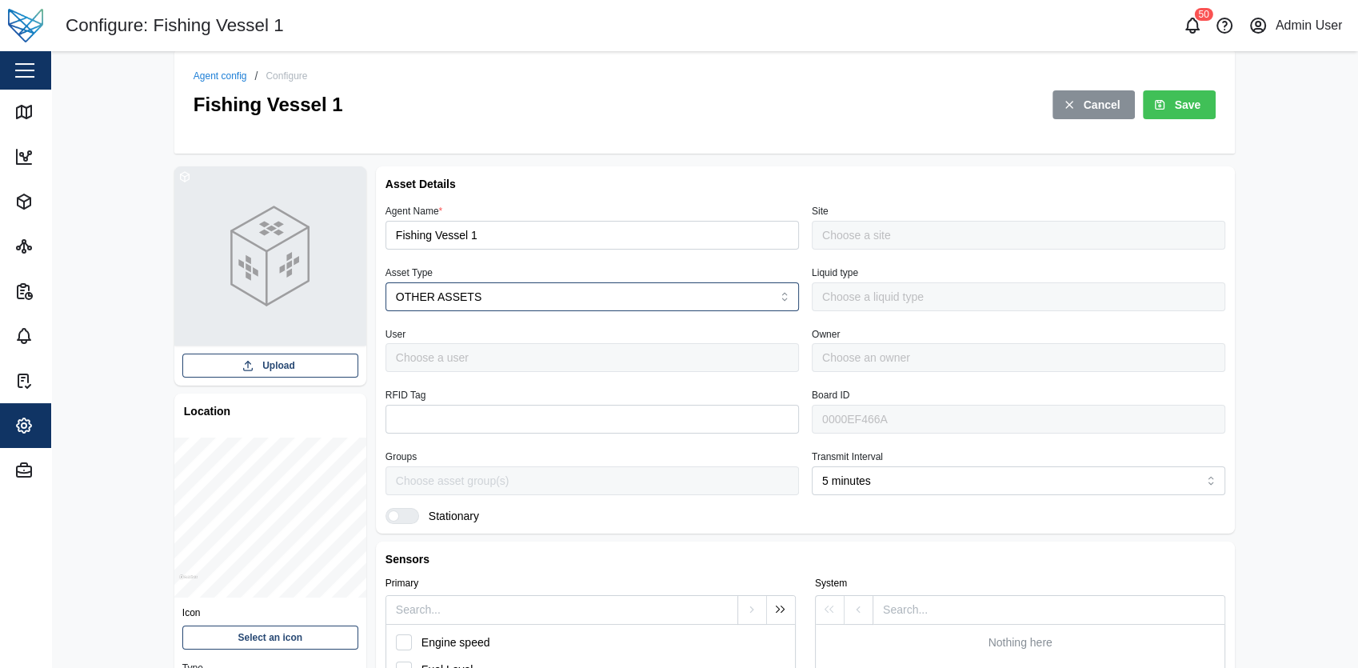
type input "Default Site"
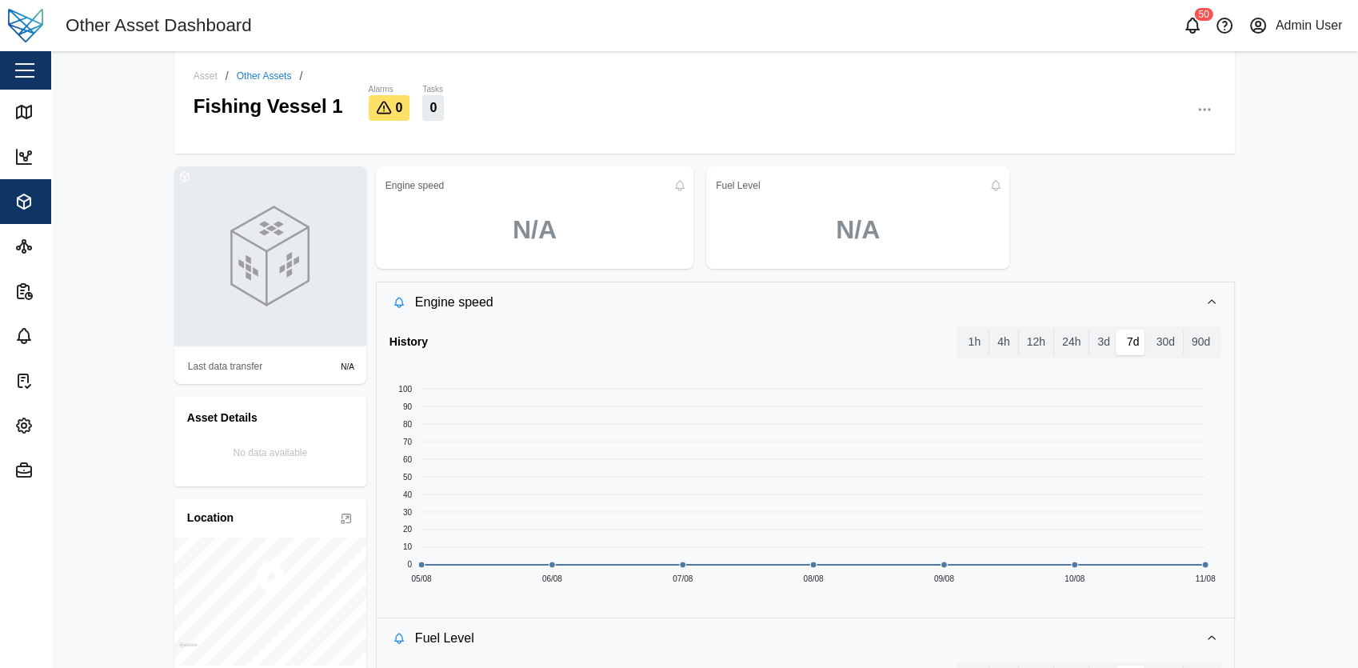
click at [23, 70] on div "button" at bounding box center [24, 71] width 19 height 2
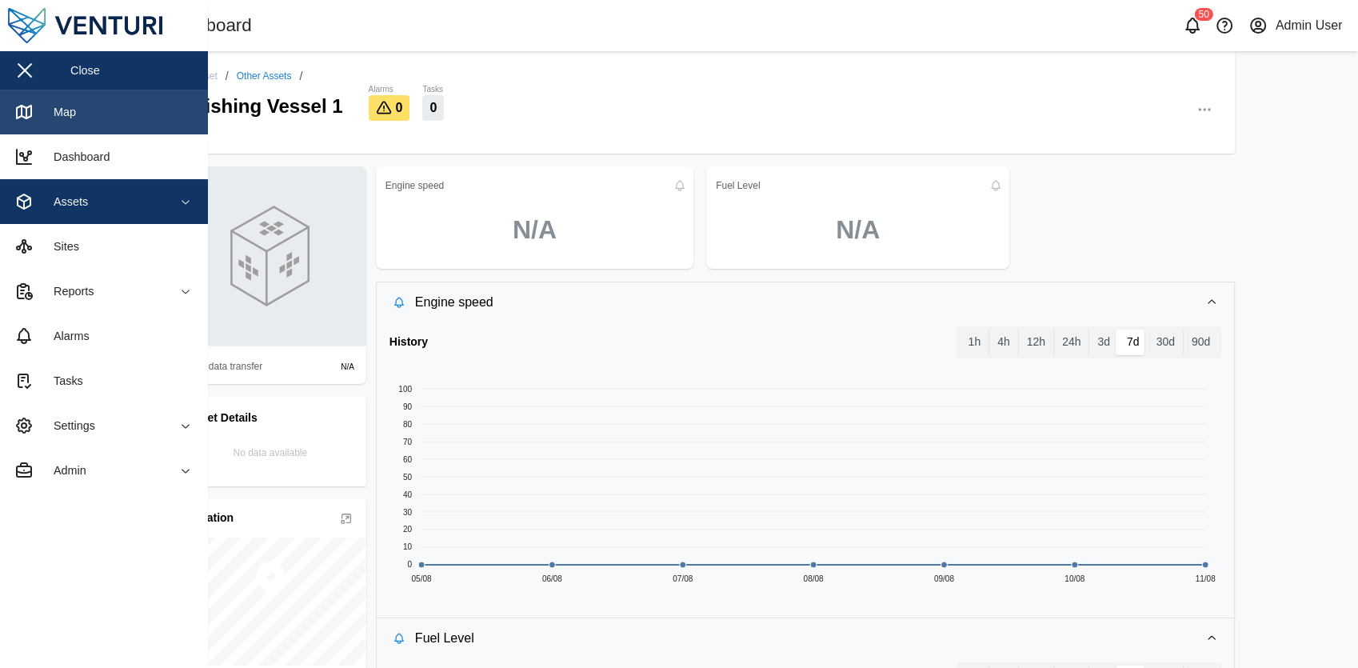
click at [74, 116] on div "Map" at bounding box center [59, 112] width 34 height 18
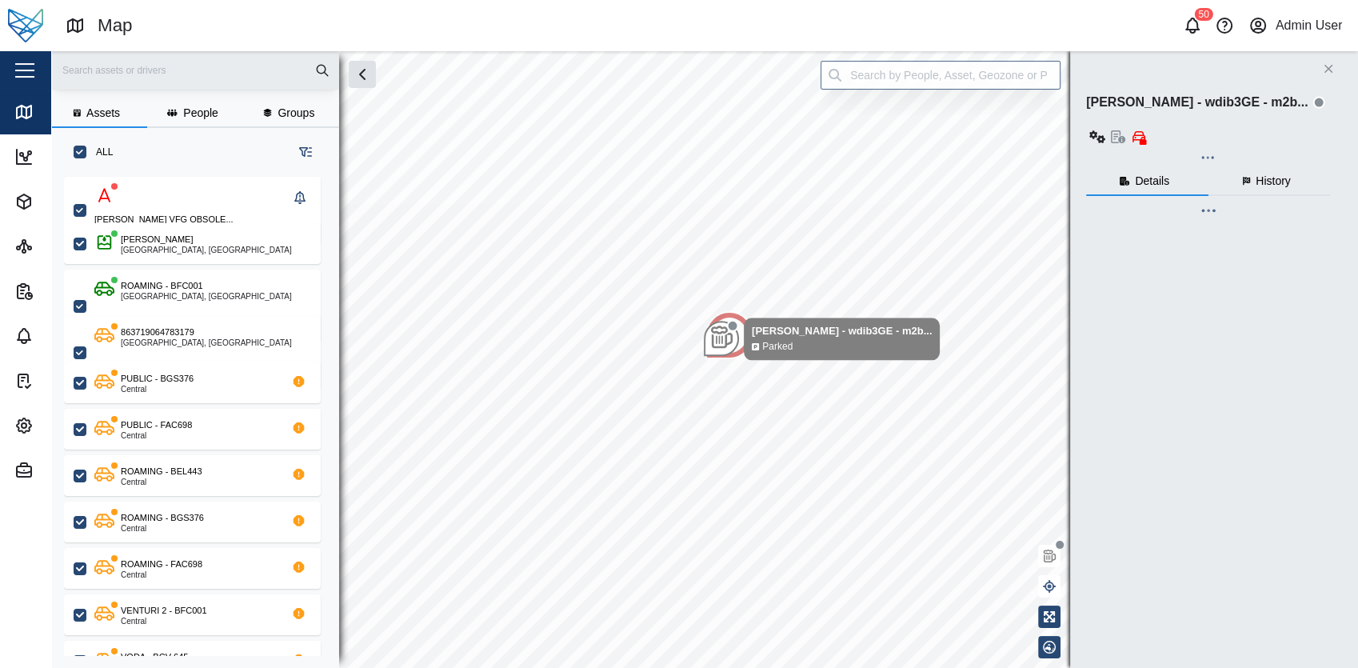
scroll to position [470, 249]
